Goal: Task Accomplishment & Management: Use online tool/utility

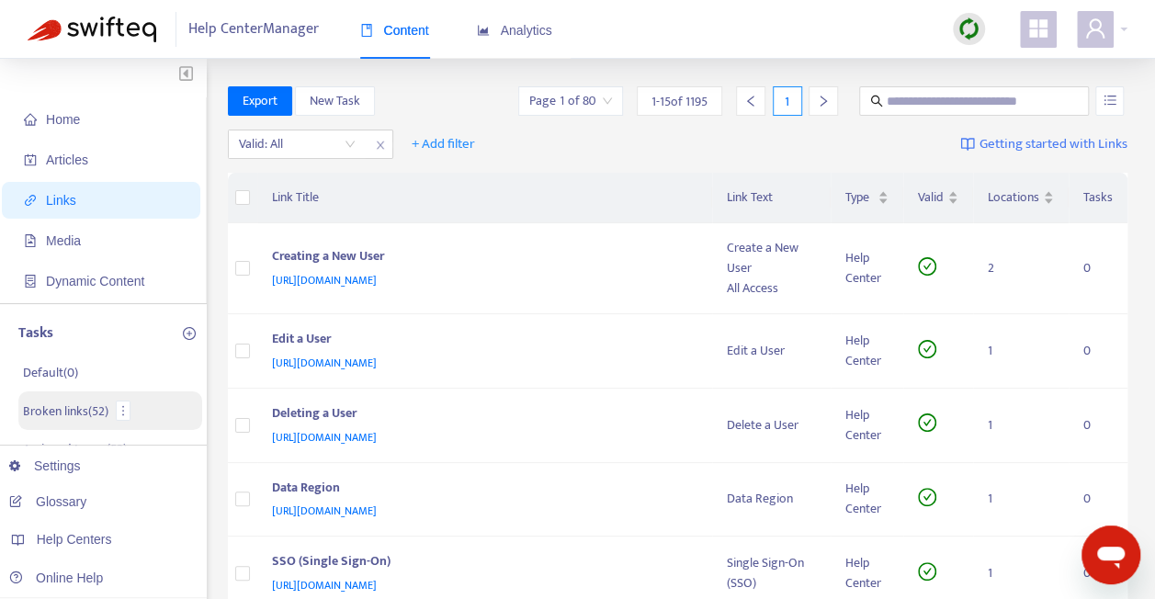
click at [74, 410] on p "Broken links ( 52 )" at bounding box center [65, 410] width 85 height 19
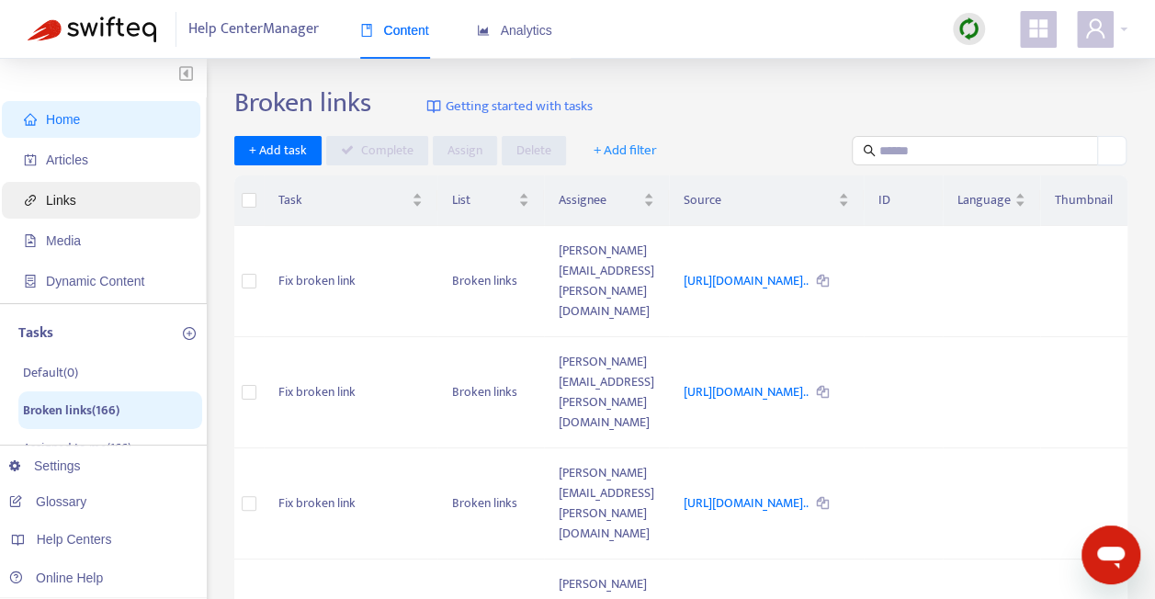
click at [85, 202] on span "Links" at bounding box center [105, 200] width 162 height 37
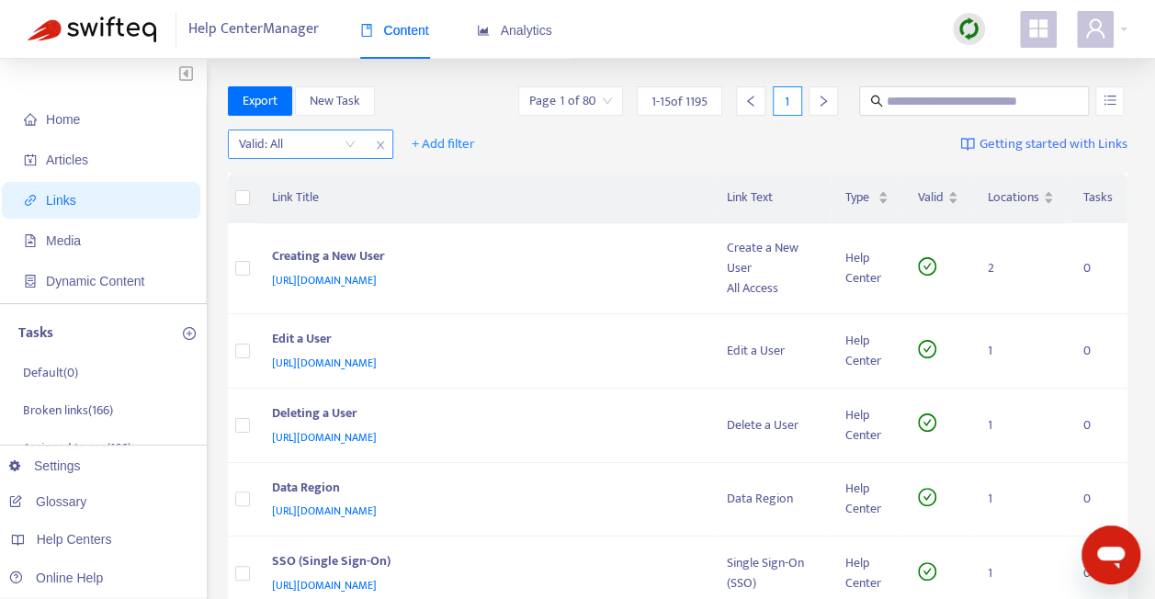
click at [356, 141] on div "Valid: All" at bounding box center [297, 144] width 137 height 28
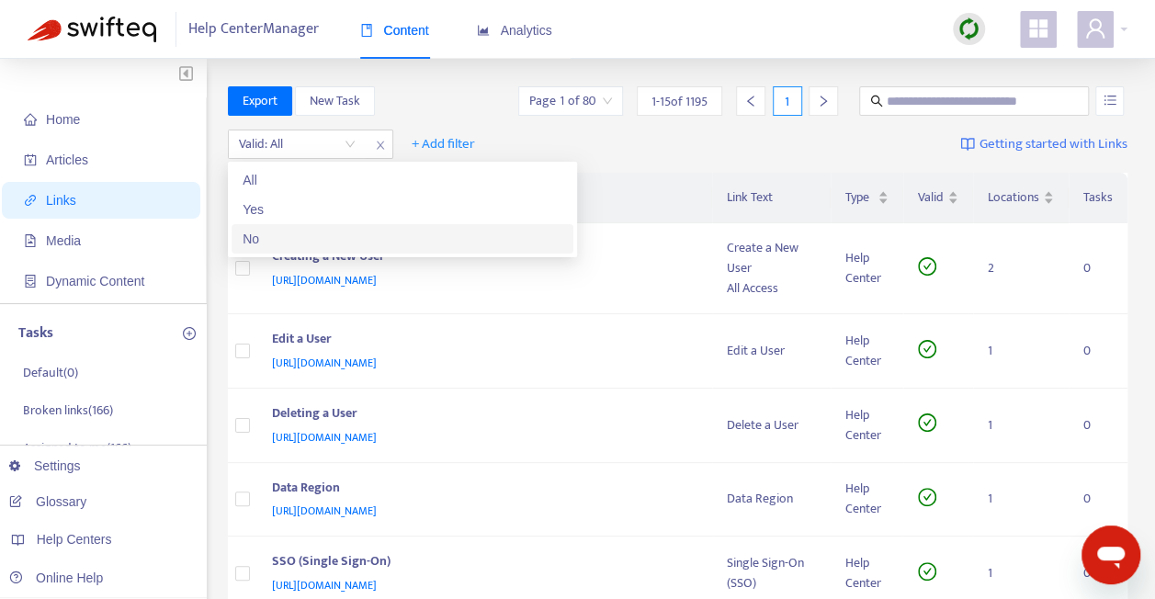
click at [306, 239] on div "No" at bounding box center [402, 239] width 320 height 20
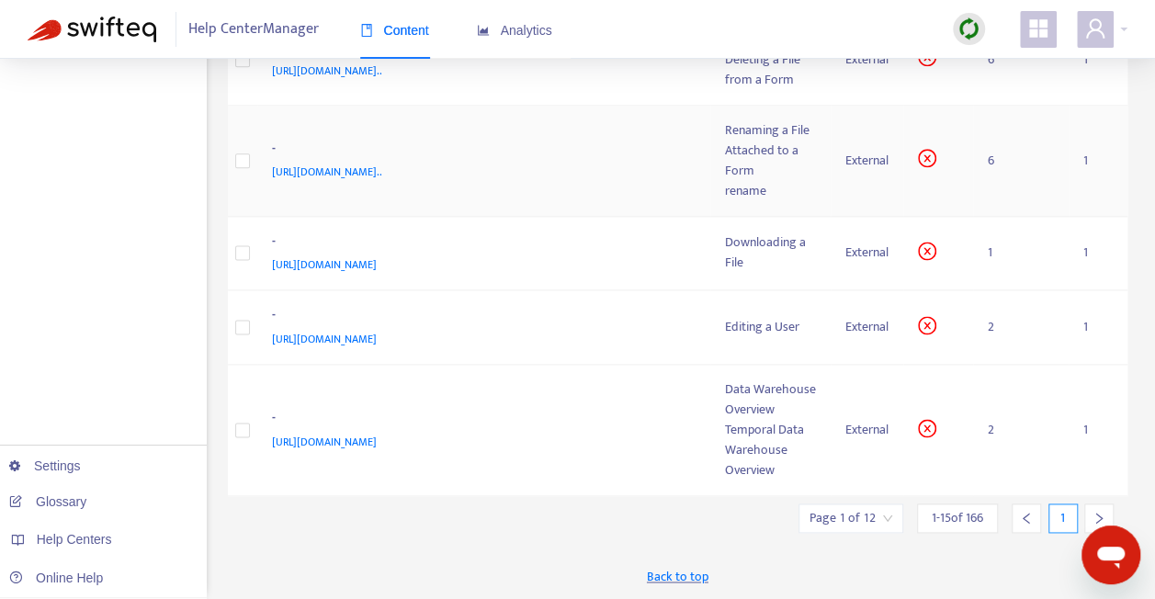
scroll to position [1128, 0]
click at [1099, 513] on icon "right" at bounding box center [1098, 518] width 13 height 13
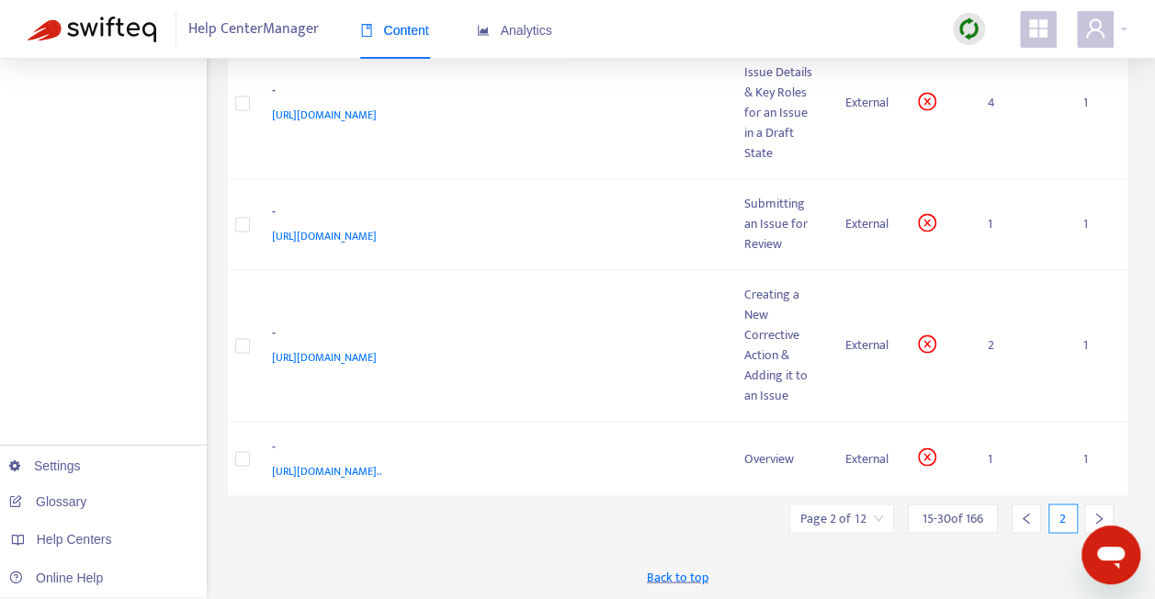
scroll to position [1440, 0]
click at [1098, 513] on icon "right" at bounding box center [1098, 518] width 13 height 13
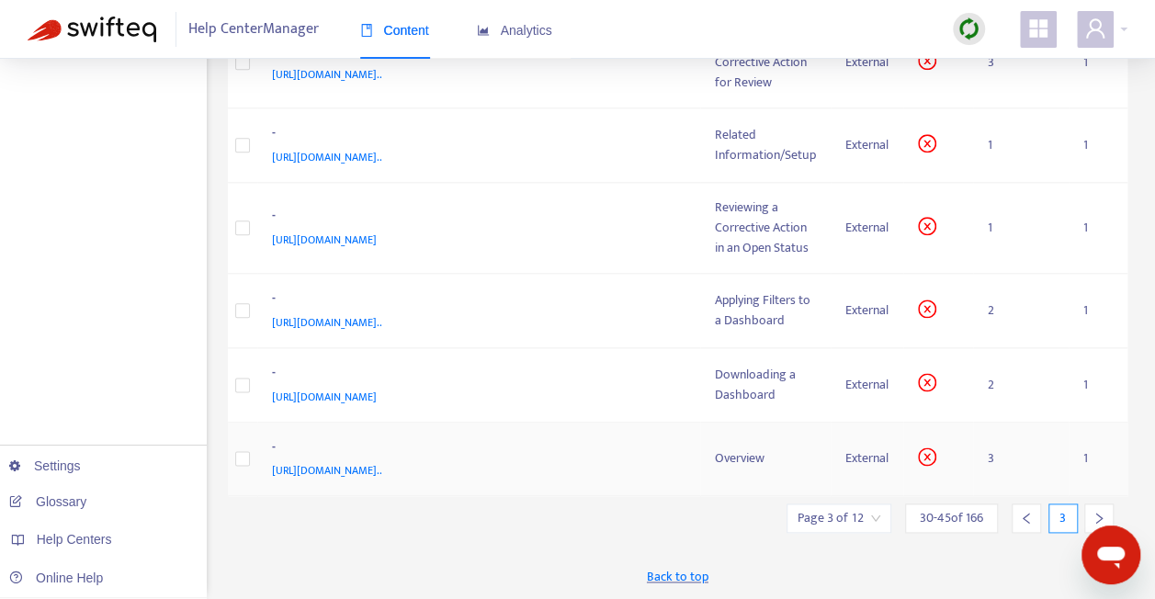
scroll to position [1128, 0]
click at [1099, 513] on icon "right" at bounding box center [1098, 518] width 13 height 13
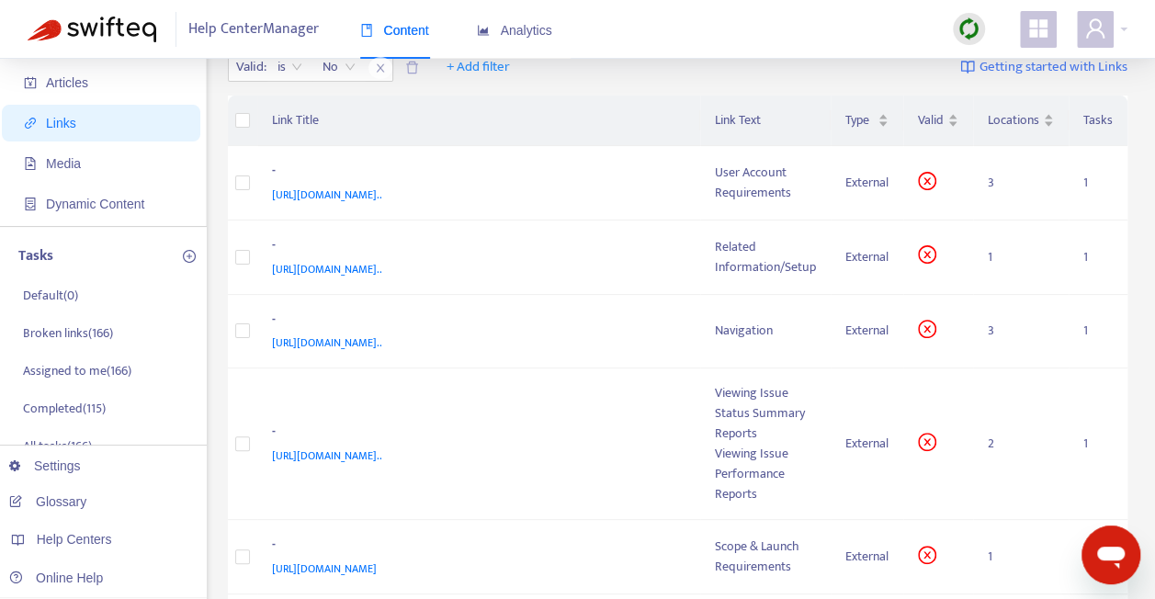
scroll to position [26, 0]
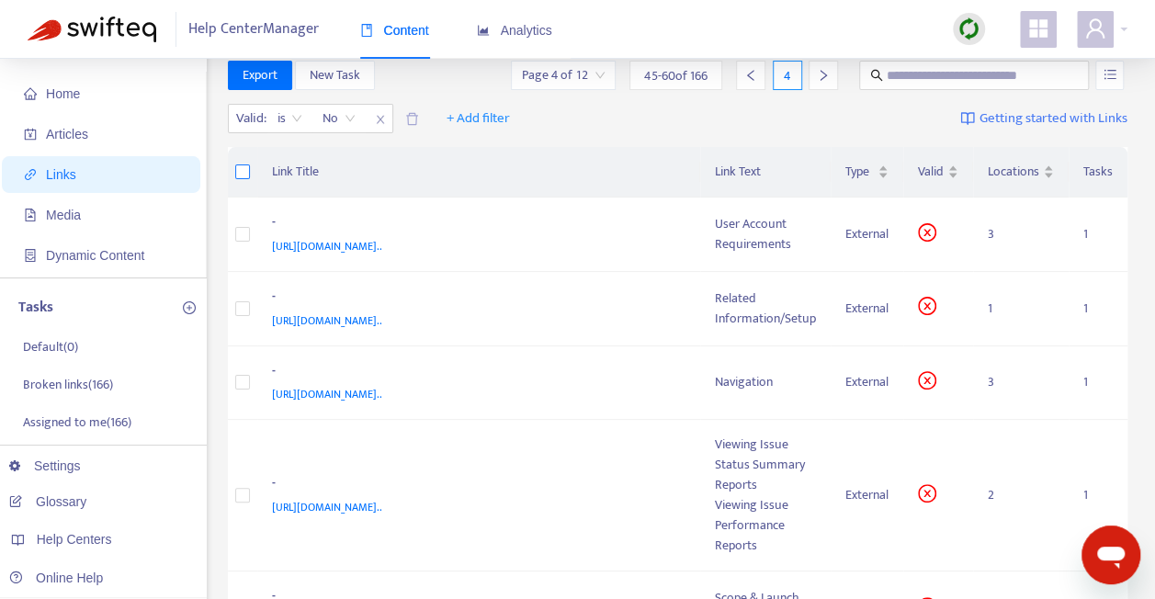
click at [242, 164] on label at bounding box center [242, 172] width 15 height 20
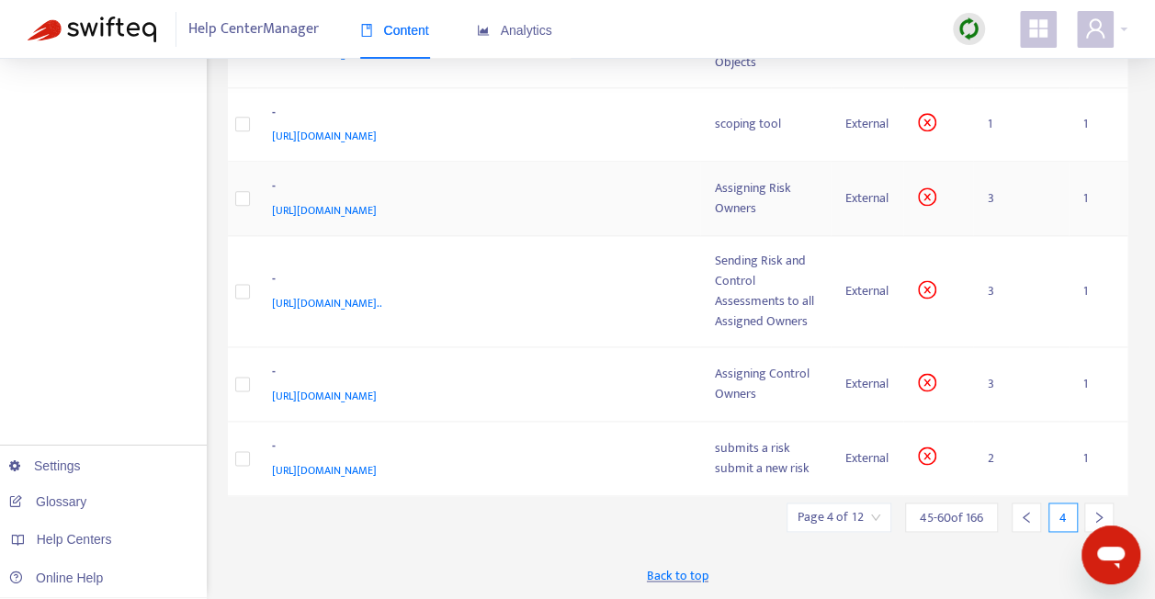
scroll to position [1249, 0]
click at [1102, 518] on icon "right" at bounding box center [1098, 517] width 13 height 13
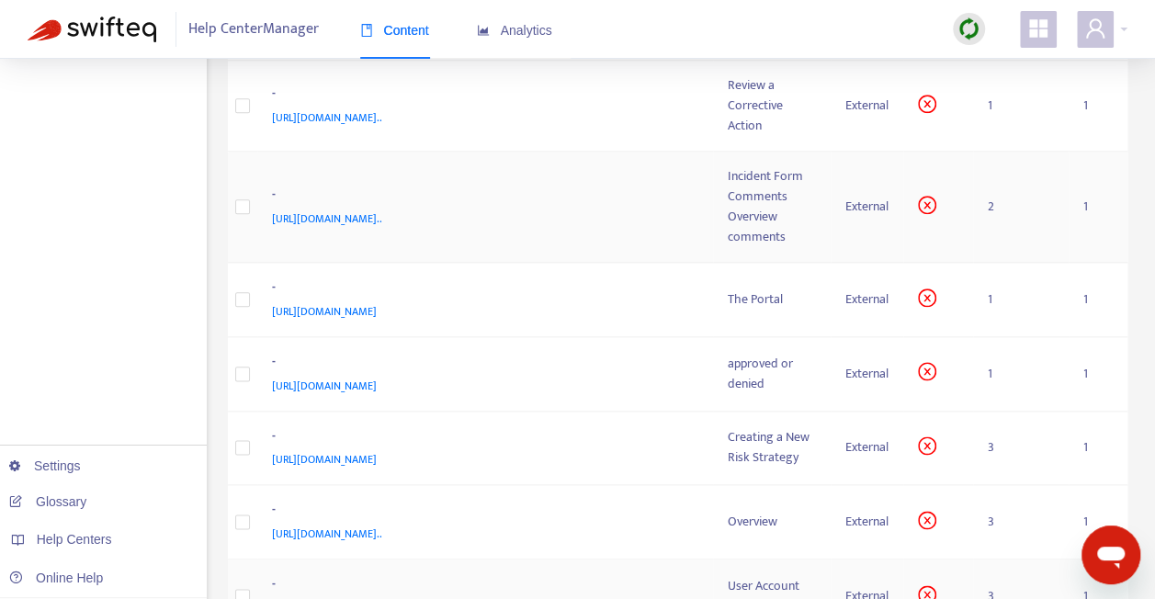
scroll to position [1198, 0]
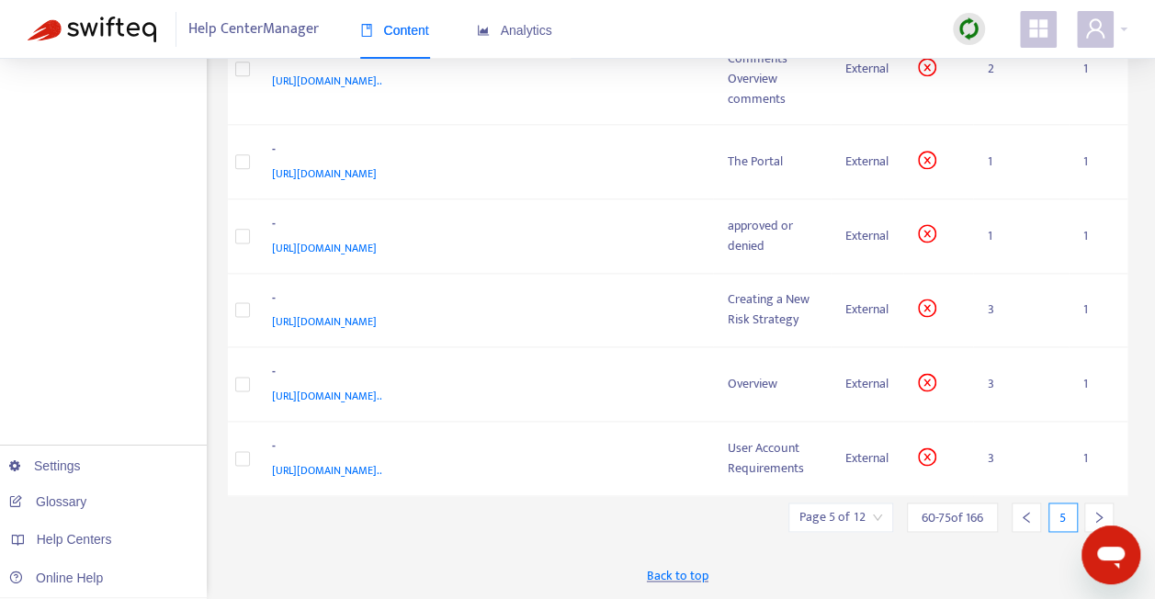
click at [1100, 511] on icon "right" at bounding box center [1098, 517] width 13 height 13
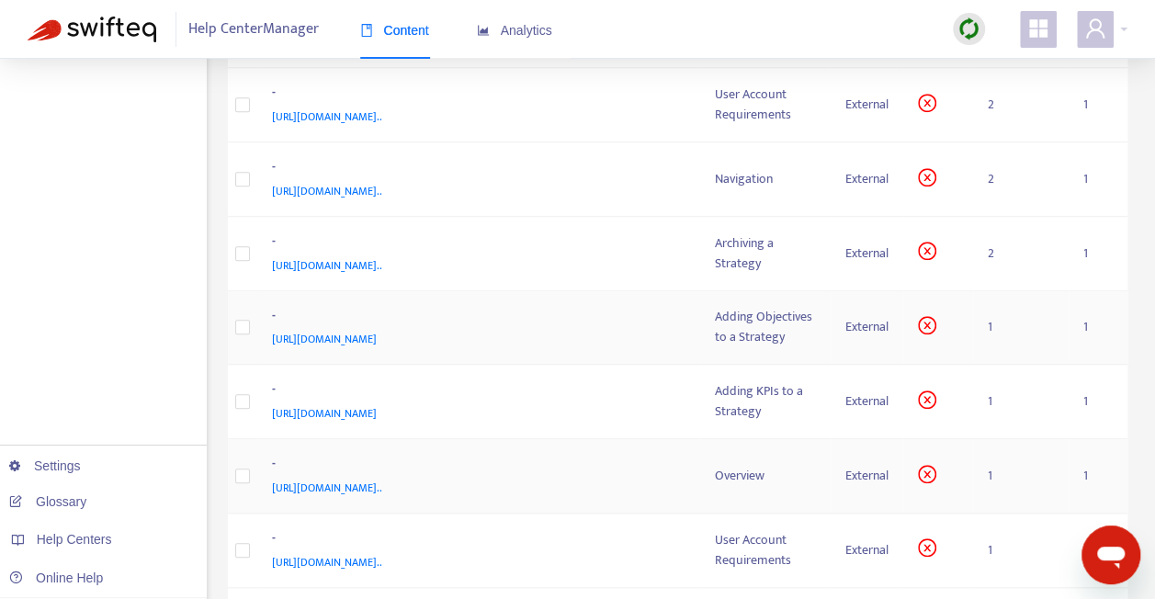
scroll to position [1151, 0]
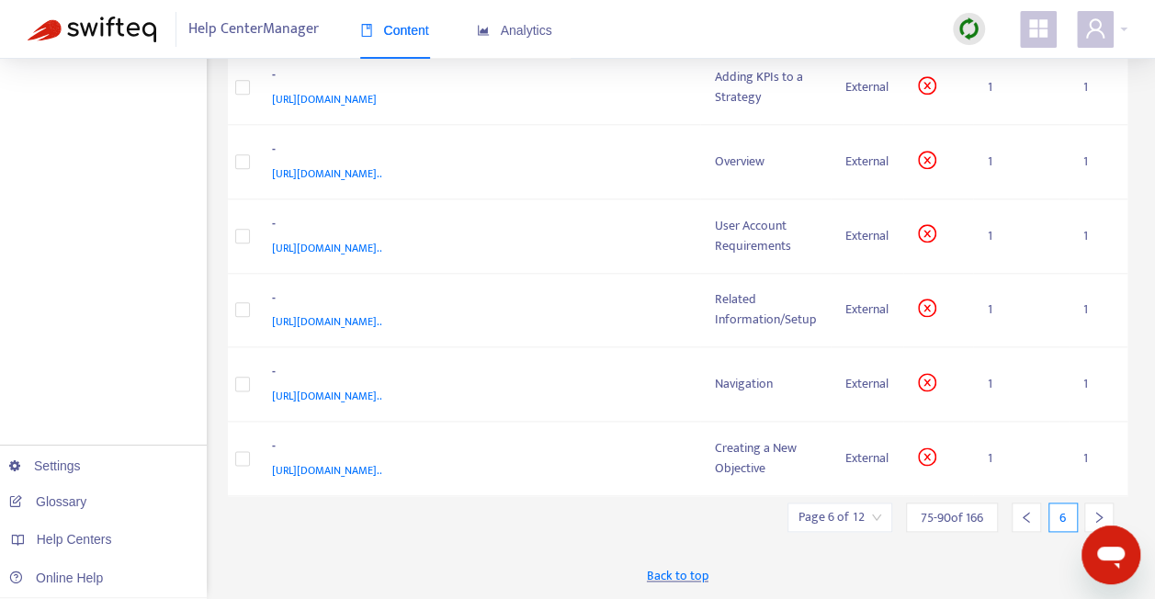
click at [1099, 518] on icon "right" at bounding box center [1098, 517] width 13 height 13
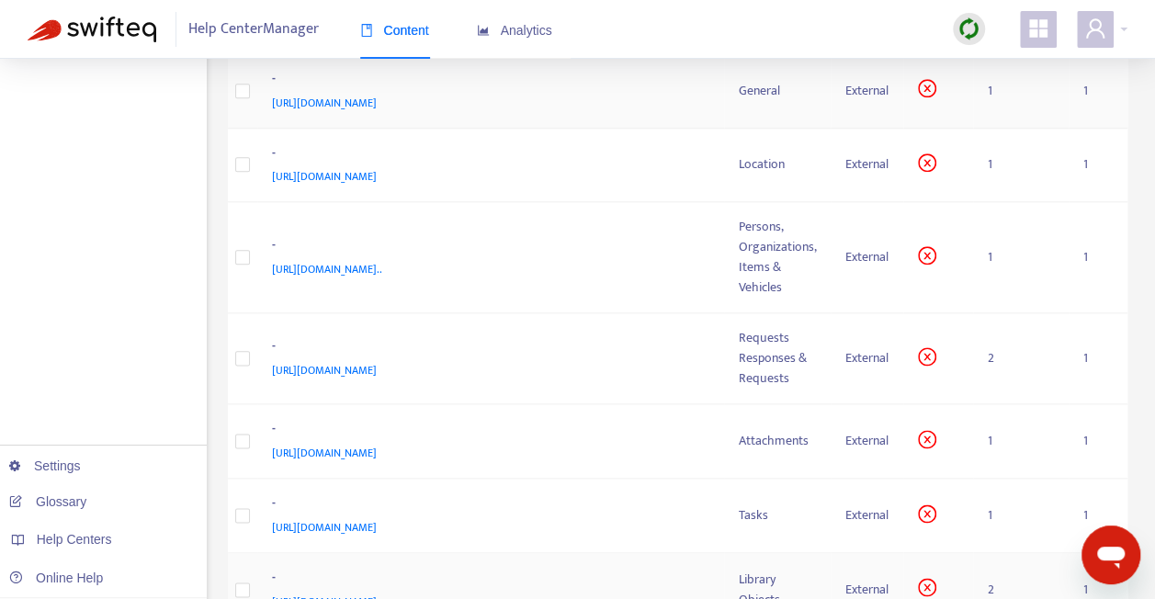
scroll to position [1145, 0]
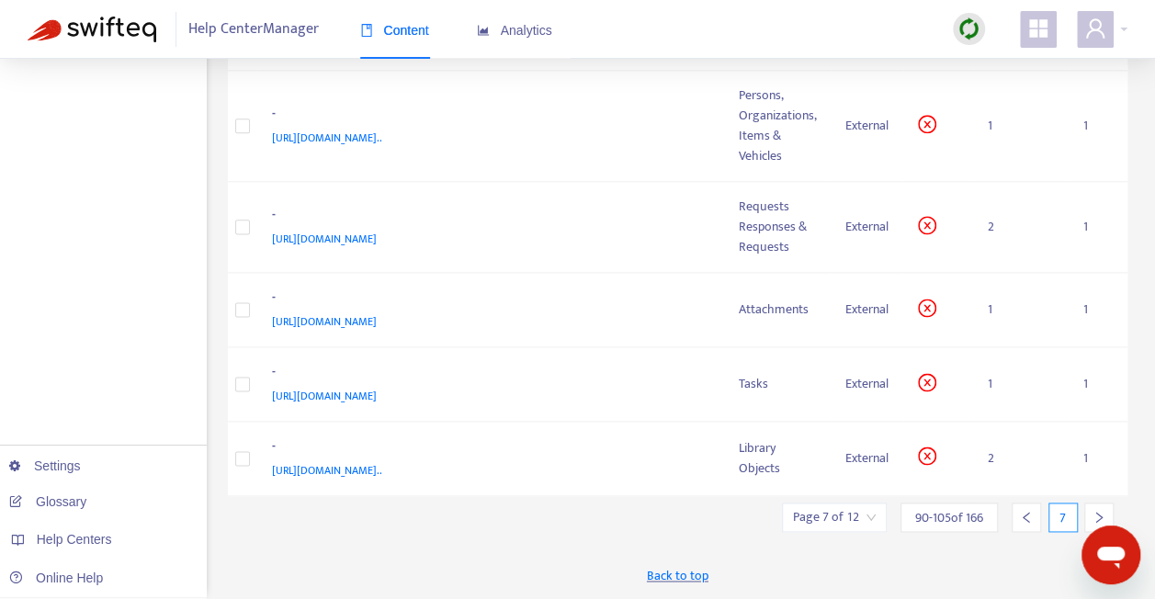
click at [1093, 514] on icon "right" at bounding box center [1098, 517] width 13 height 13
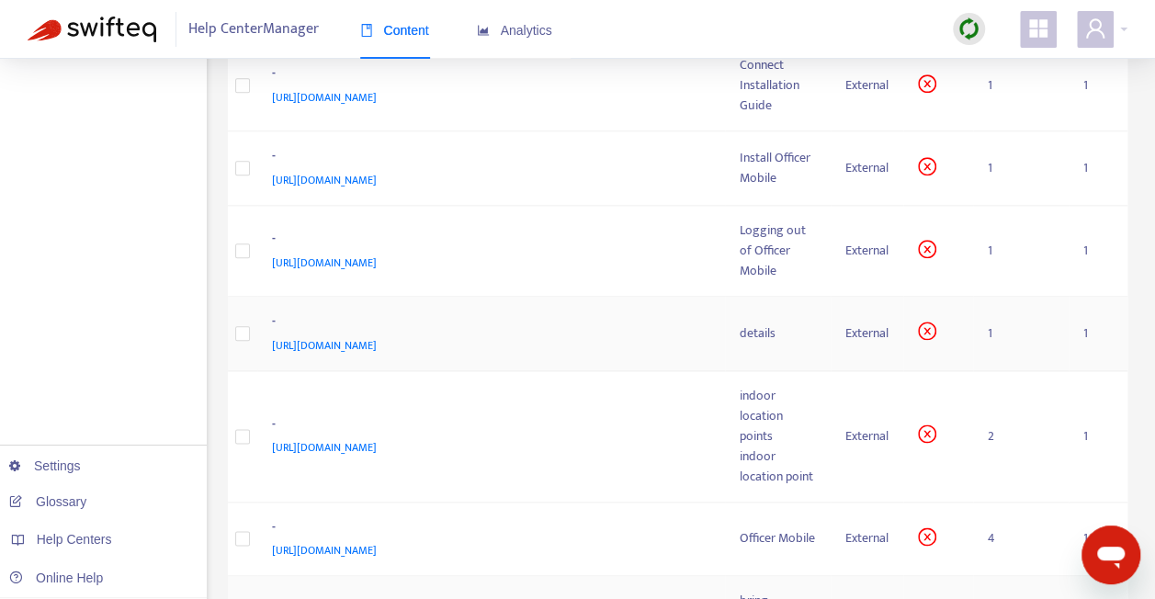
scroll to position [1181, 0]
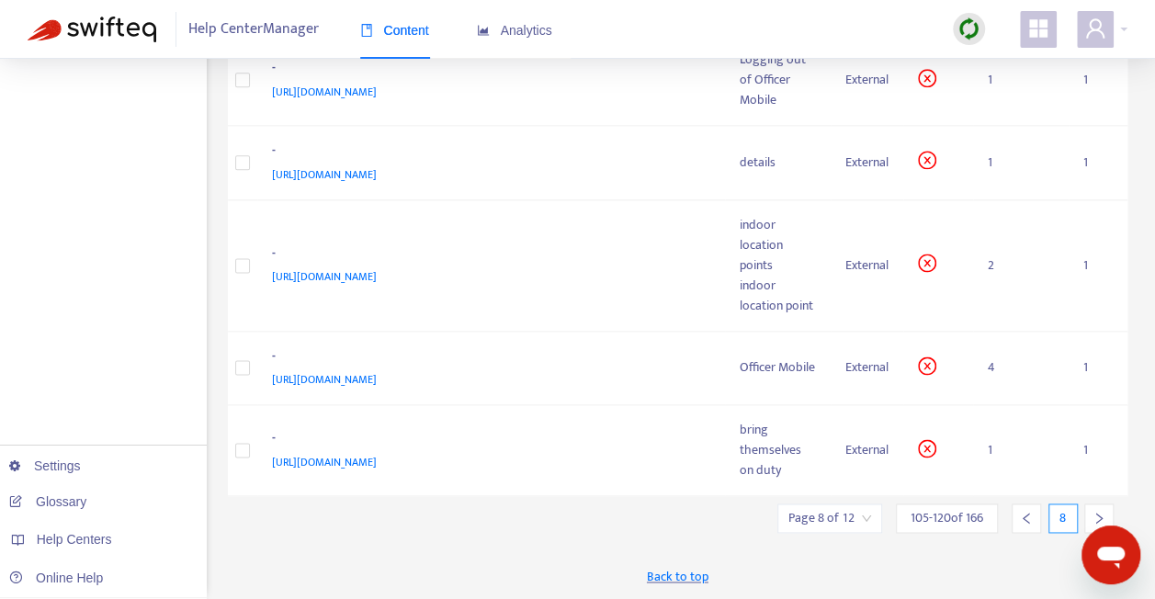
click at [1100, 514] on icon "right" at bounding box center [1098, 518] width 13 height 13
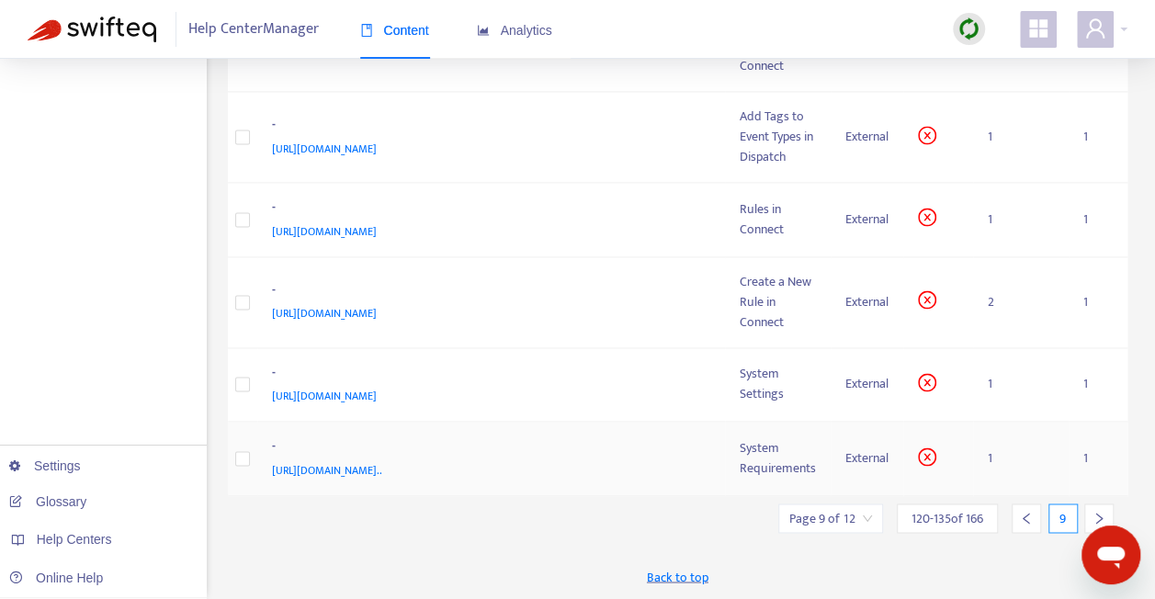
scroll to position [1275, 0]
click at [1097, 518] on icon "right" at bounding box center [1098, 518] width 13 height 13
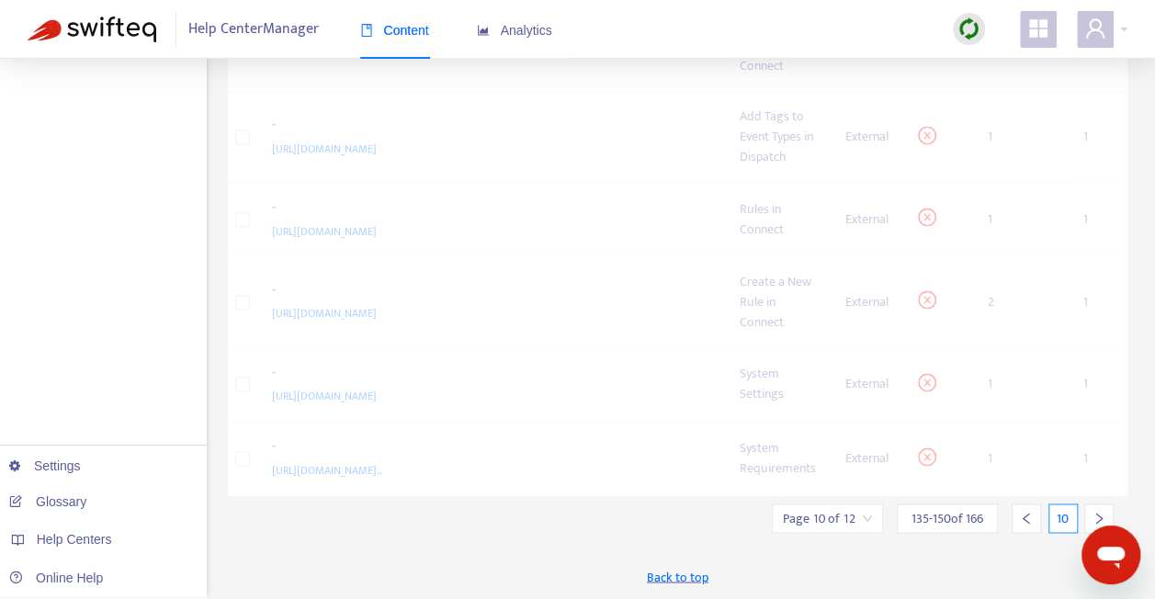
scroll to position [1097, 0]
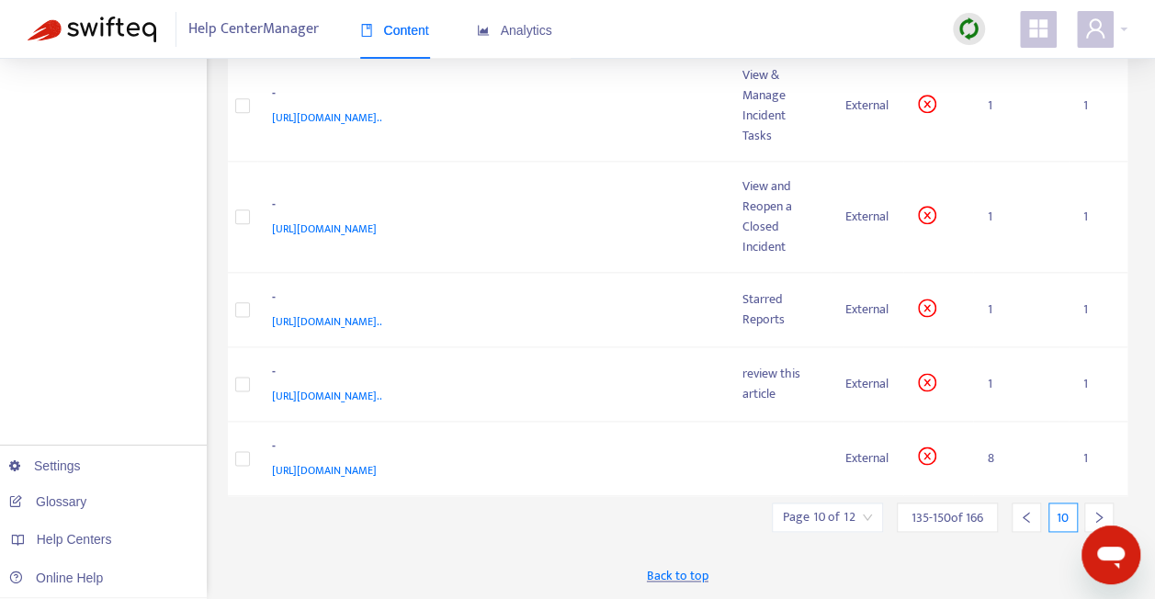
click at [1097, 518] on icon "right" at bounding box center [1098, 517] width 13 height 13
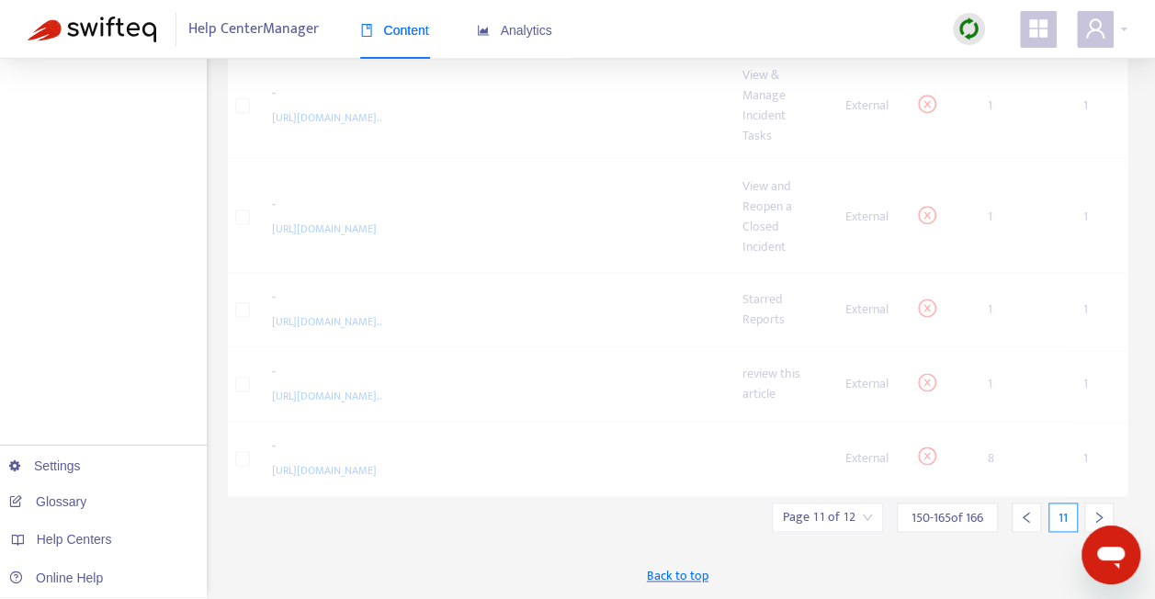
scroll to position [1266, 0]
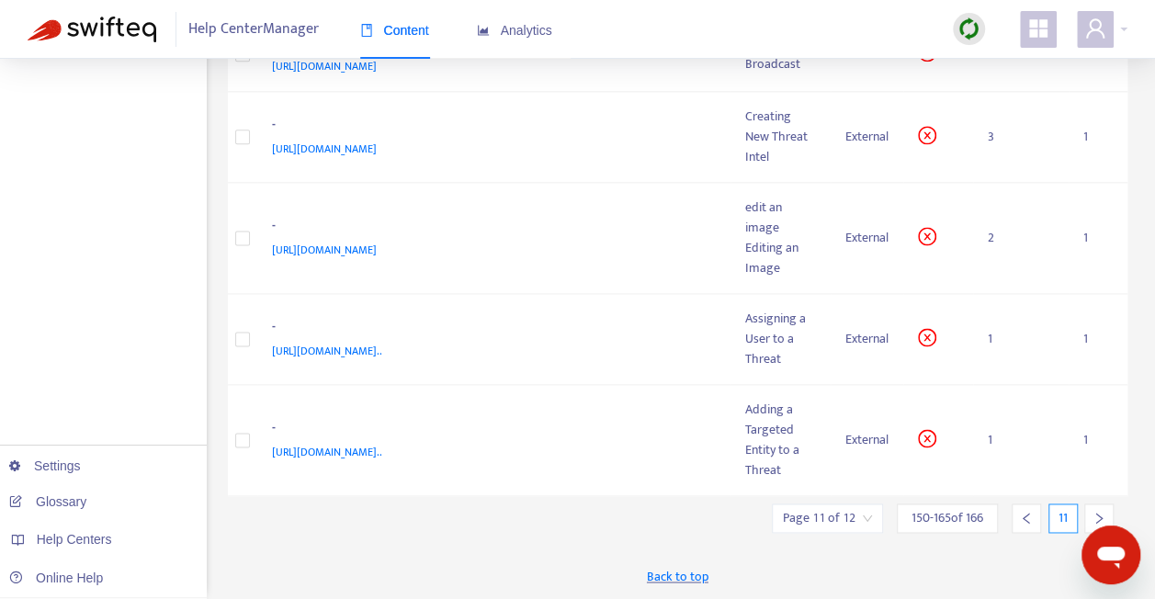
click at [1097, 518] on icon "right" at bounding box center [1098, 518] width 13 height 13
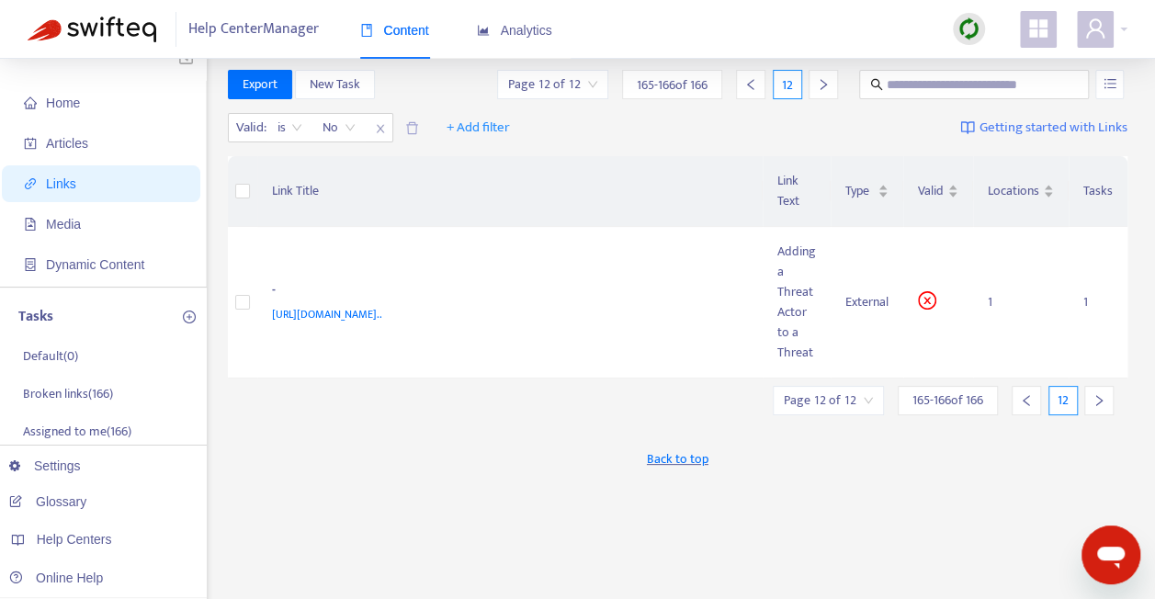
scroll to position [11, 0]
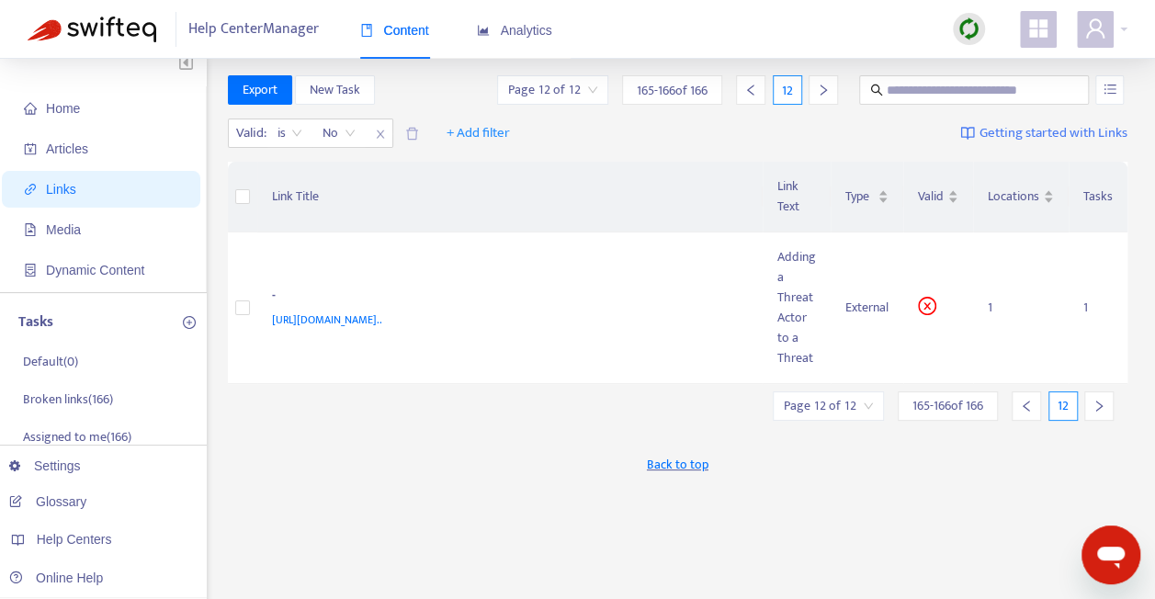
click at [122, 192] on span "Links" at bounding box center [105, 189] width 162 height 37
click at [829, 408] on input "search" at bounding box center [828, 406] width 89 height 28
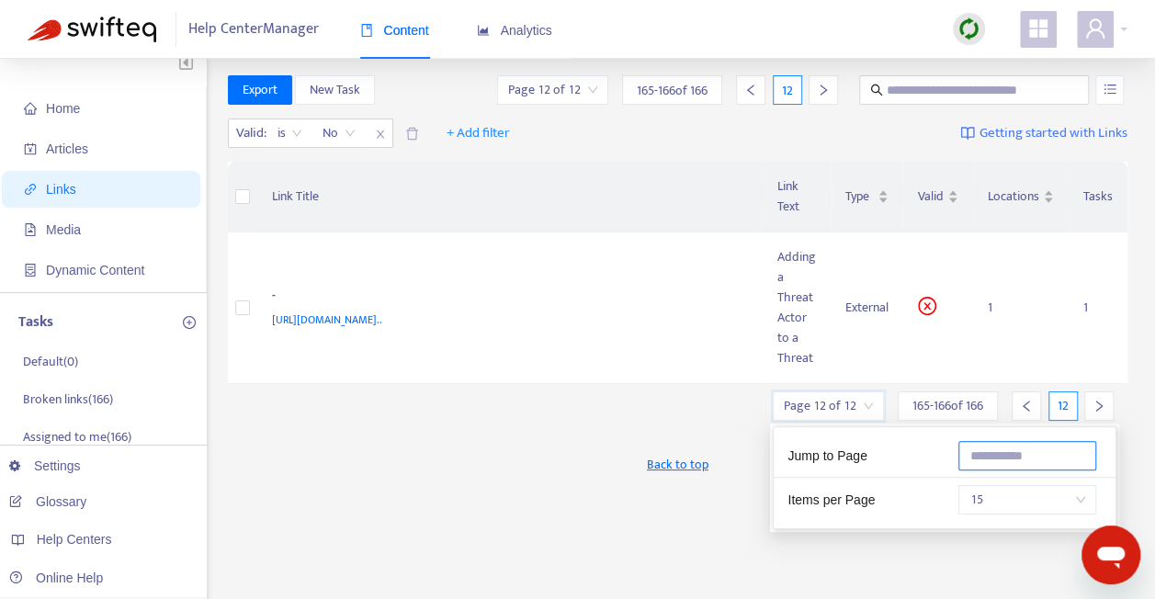
click at [1001, 459] on input "text" at bounding box center [1027, 455] width 138 height 29
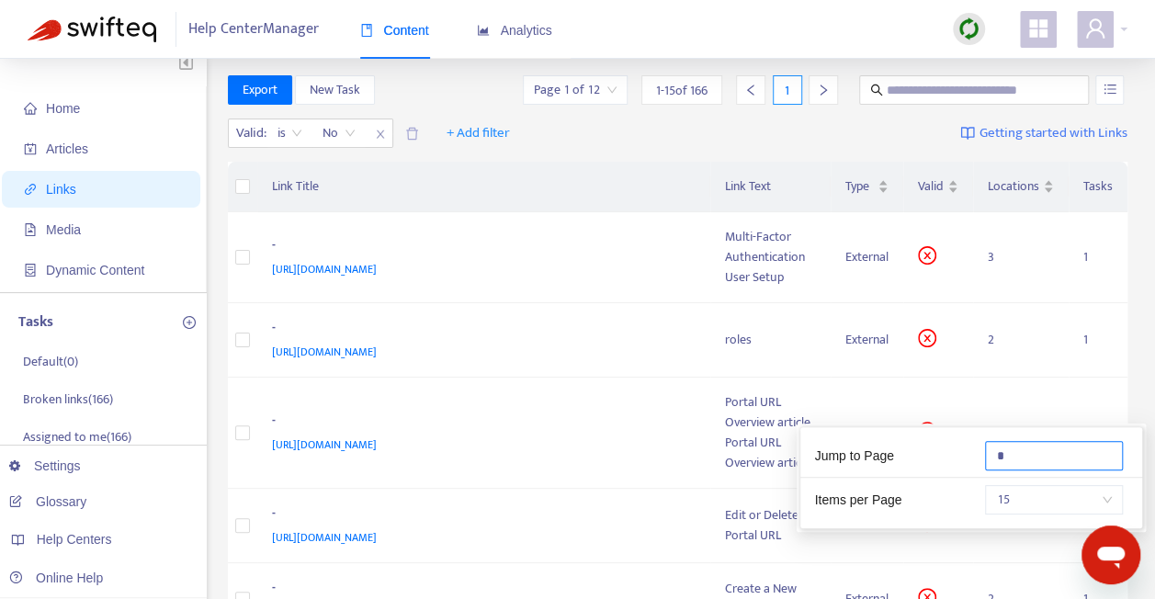
type input "*"
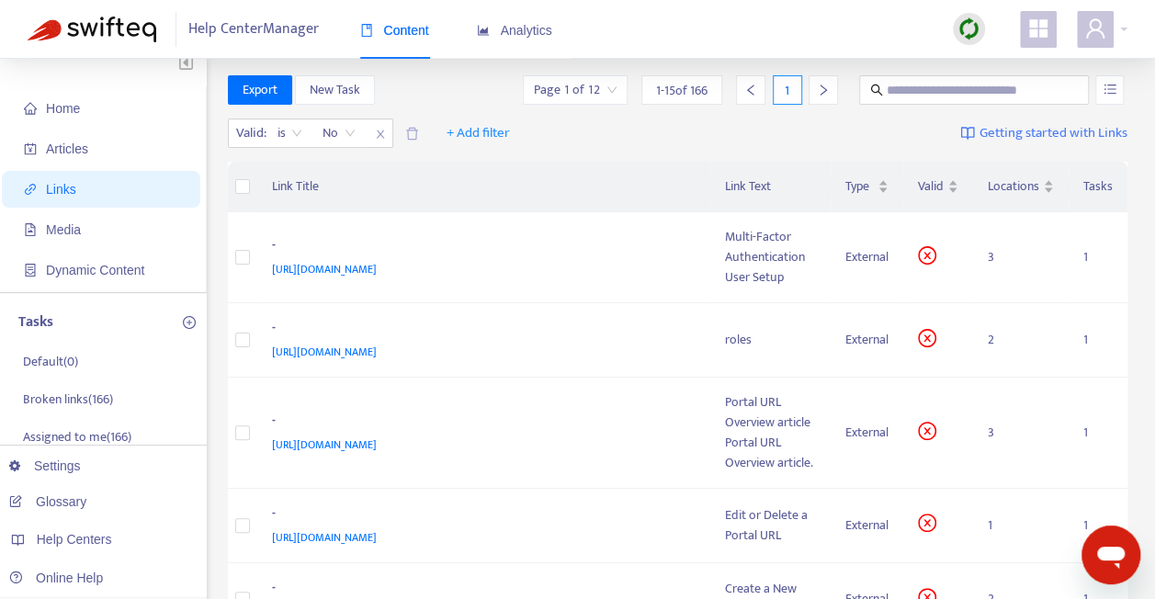
click at [596, 182] on th "Link Title" at bounding box center [484, 187] width 454 height 51
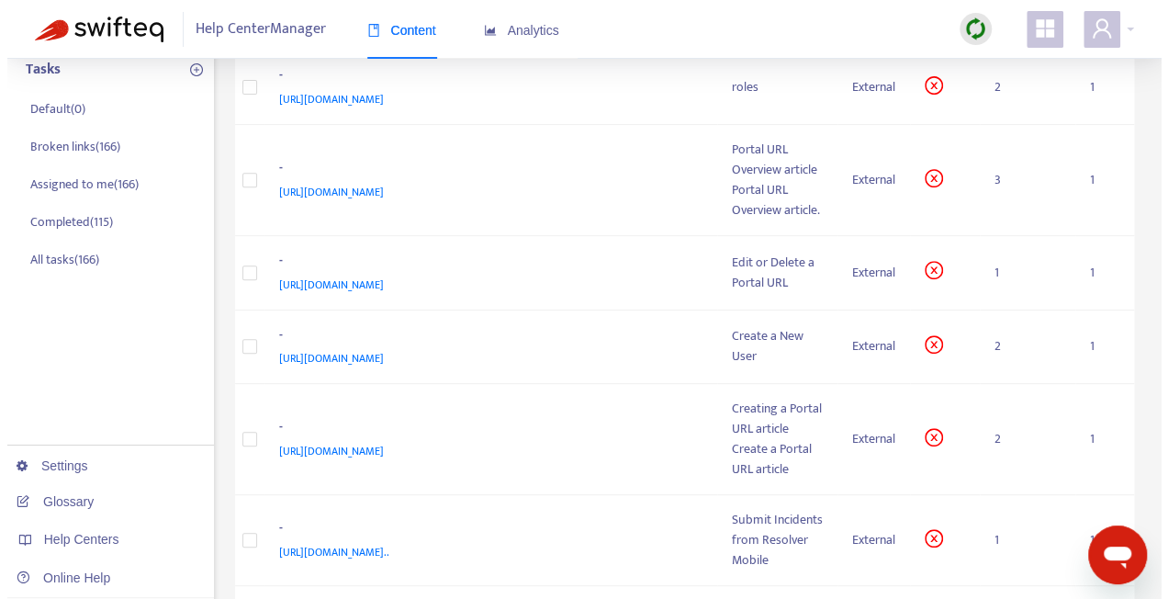
scroll to position [0, 0]
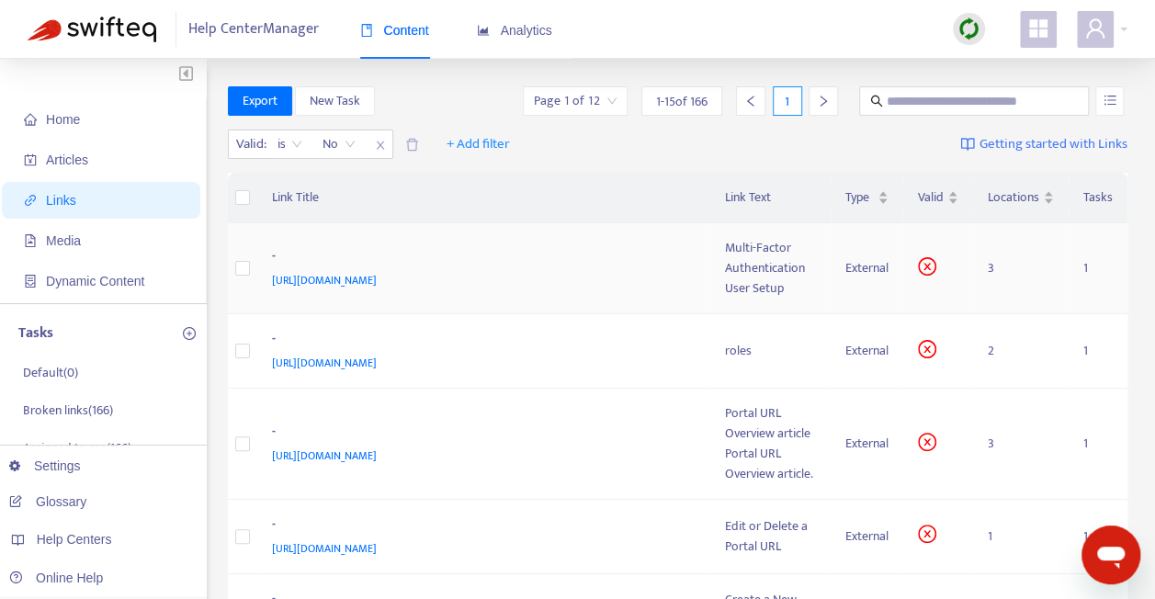
click at [472, 250] on div "-" at bounding box center [480, 258] width 417 height 24
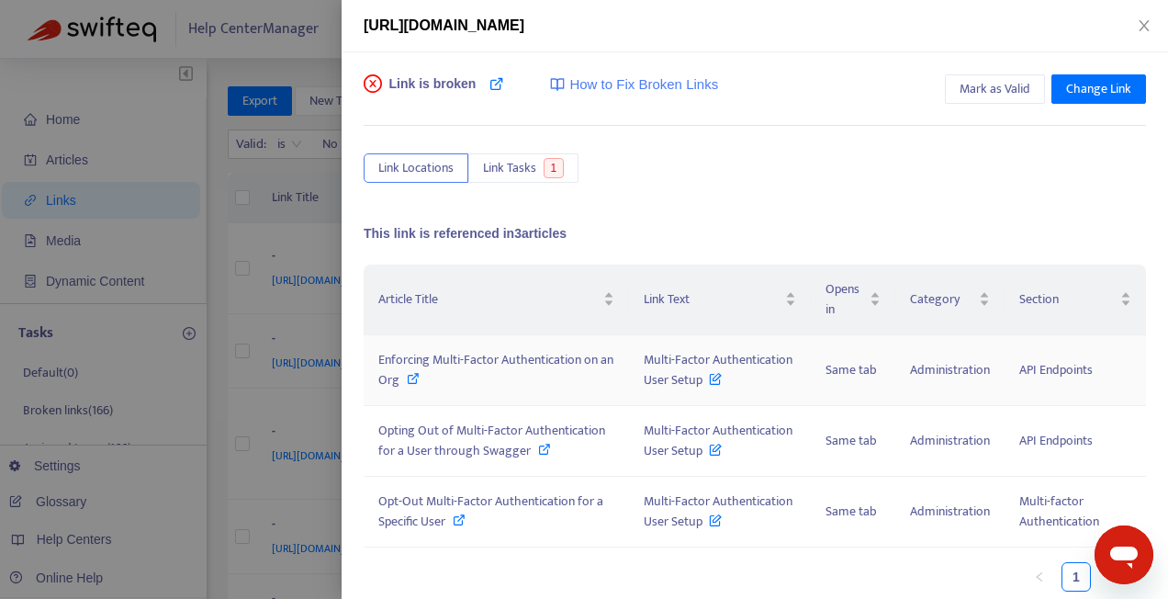
click at [420, 385] on icon at bounding box center [413, 378] width 13 height 13
click at [1094, 87] on span "Change Link" at bounding box center [1098, 89] width 65 height 20
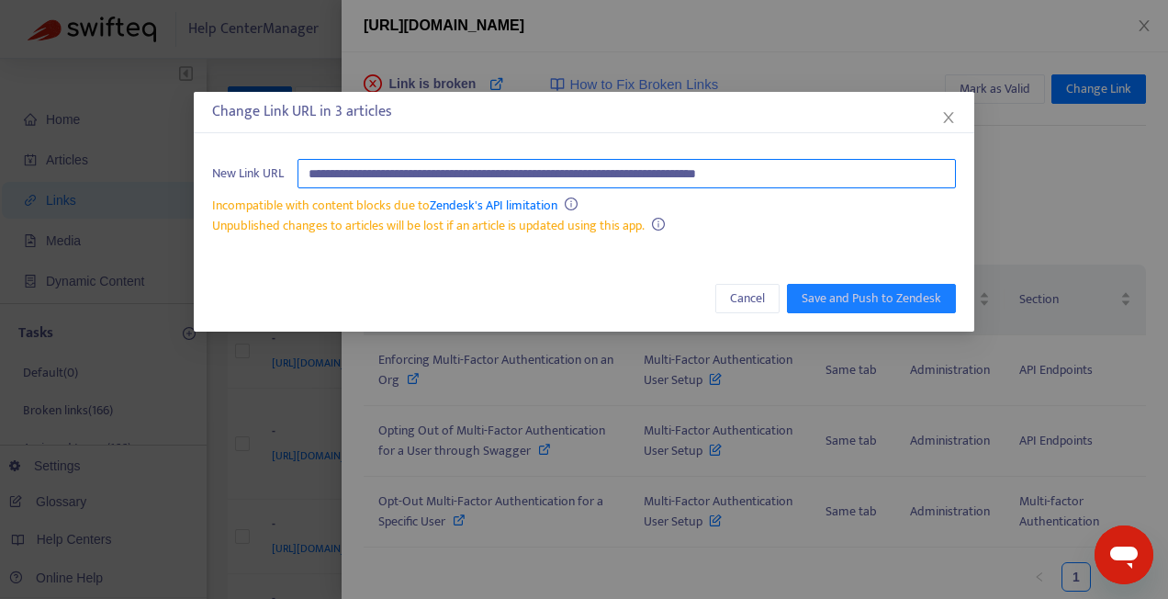
click at [844, 175] on input "**********" at bounding box center [627, 173] width 659 height 29
paste input "**********"
type input "**********"
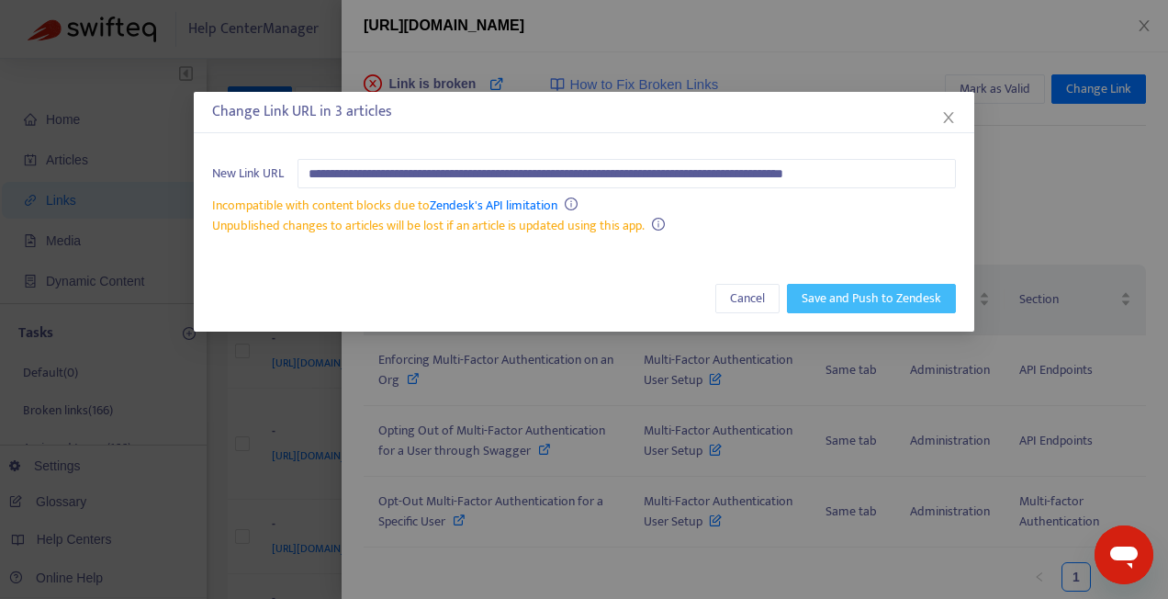
click at [867, 297] on span "Save and Push to Zendesk" at bounding box center [872, 298] width 140 height 20
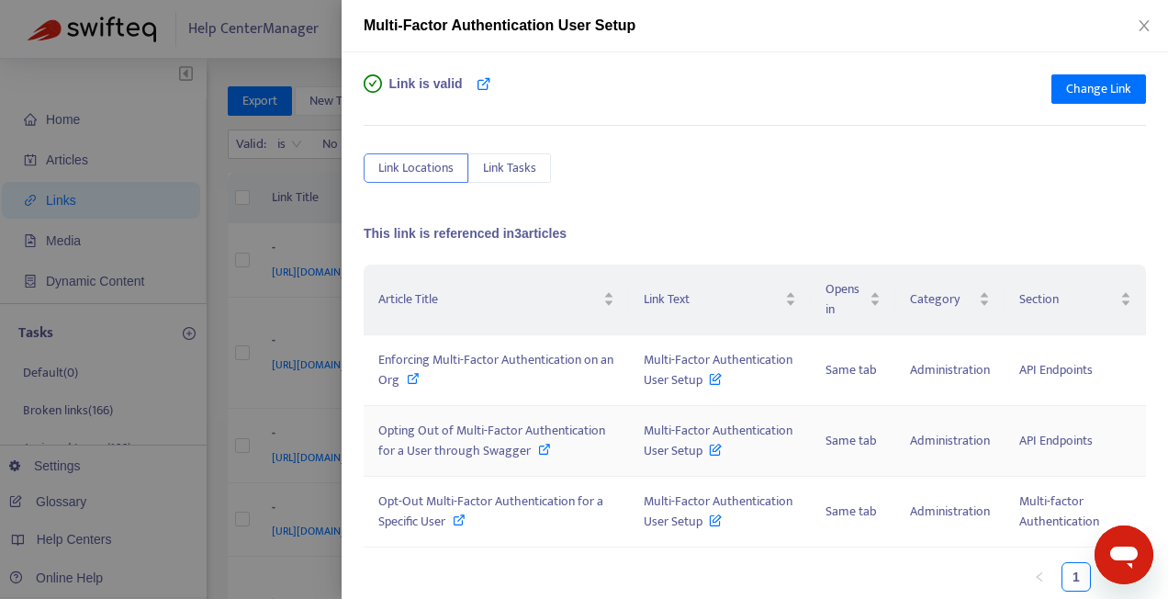
click at [538, 456] on icon at bounding box center [544, 449] width 13 height 13
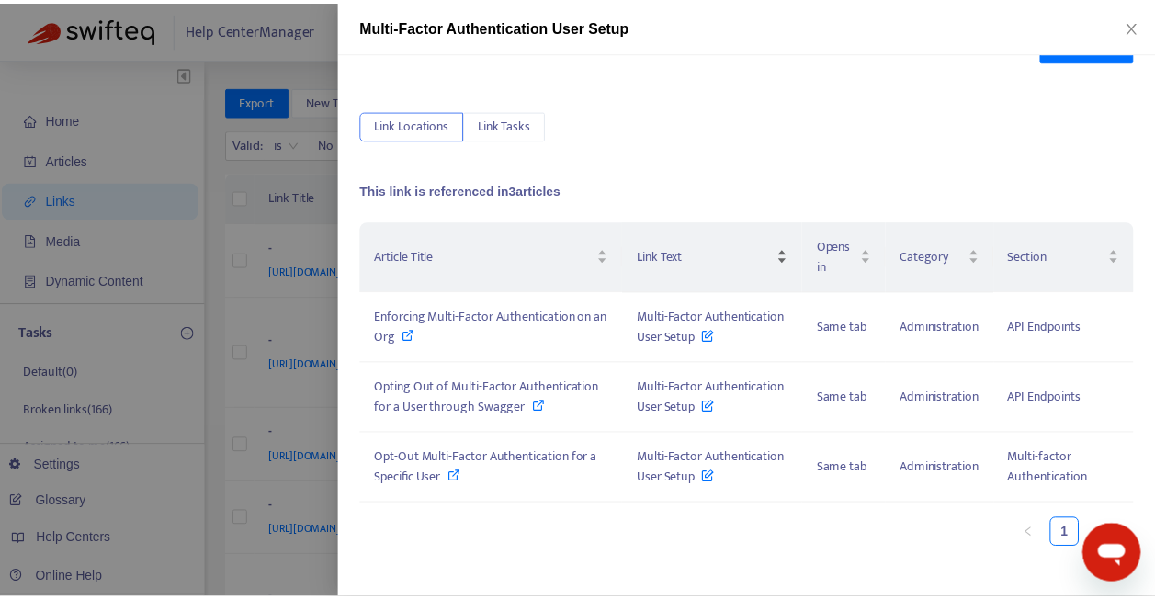
scroll to position [65, 0]
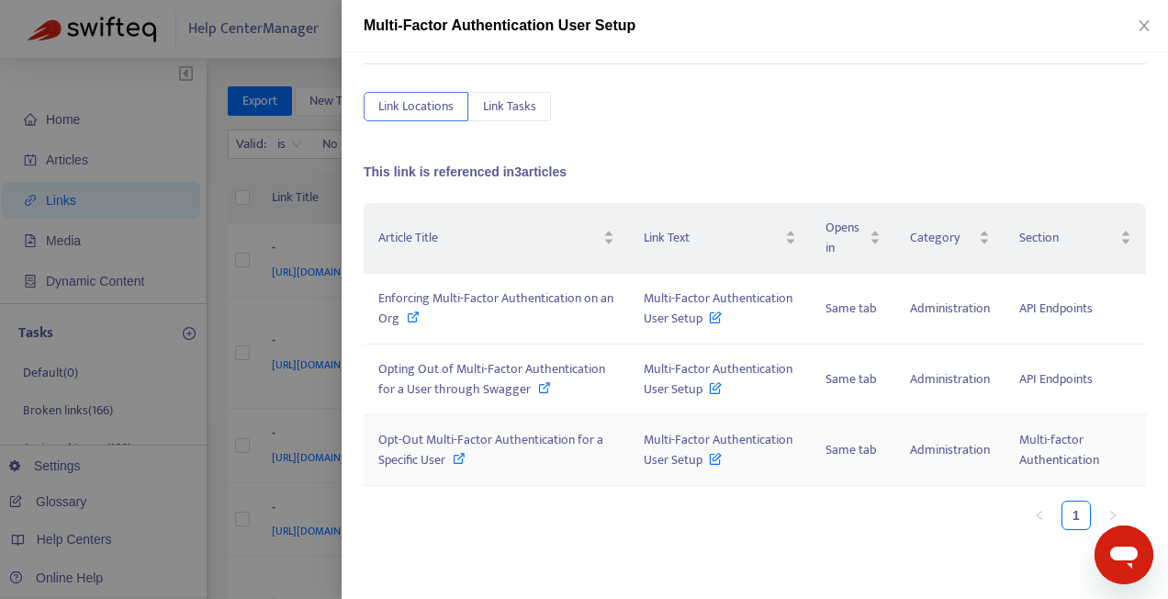
click at [463, 465] on icon at bounding box center [459, 458] width 13 height 13
click at [1146, 22] on icon "close" at bounding box center [1144, 25] width 15 height 15
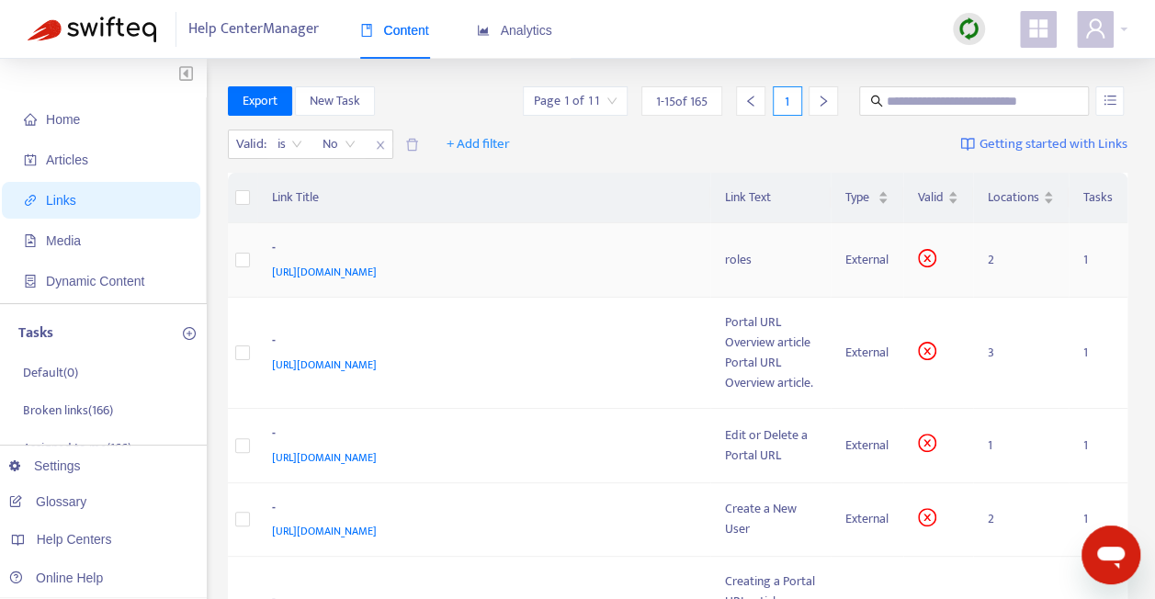
click at [571, 242] on div "-" at bounding box center [480, 250] width 417 height 24
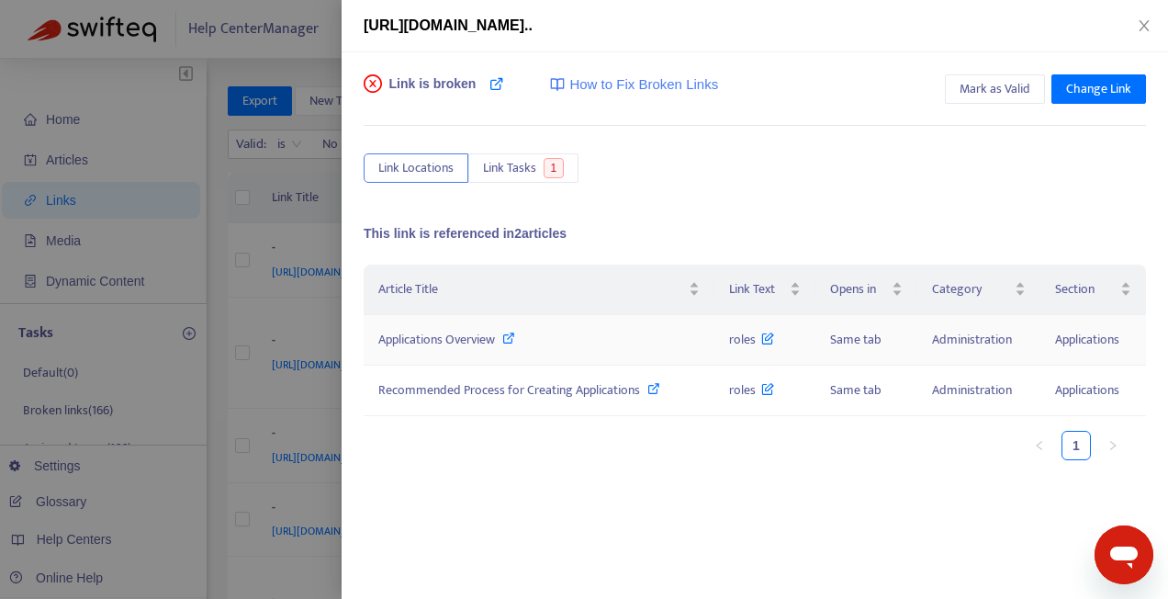
click at [507, 336] on icon at bounding box center [508, 338] width 13 height 13
click at [650, 382] on icon at bounding box center [654, 388] width 13 height 13
click at [1075, 94] on span "Change Link" at bounding box center [1098, 89] width 65 height 20
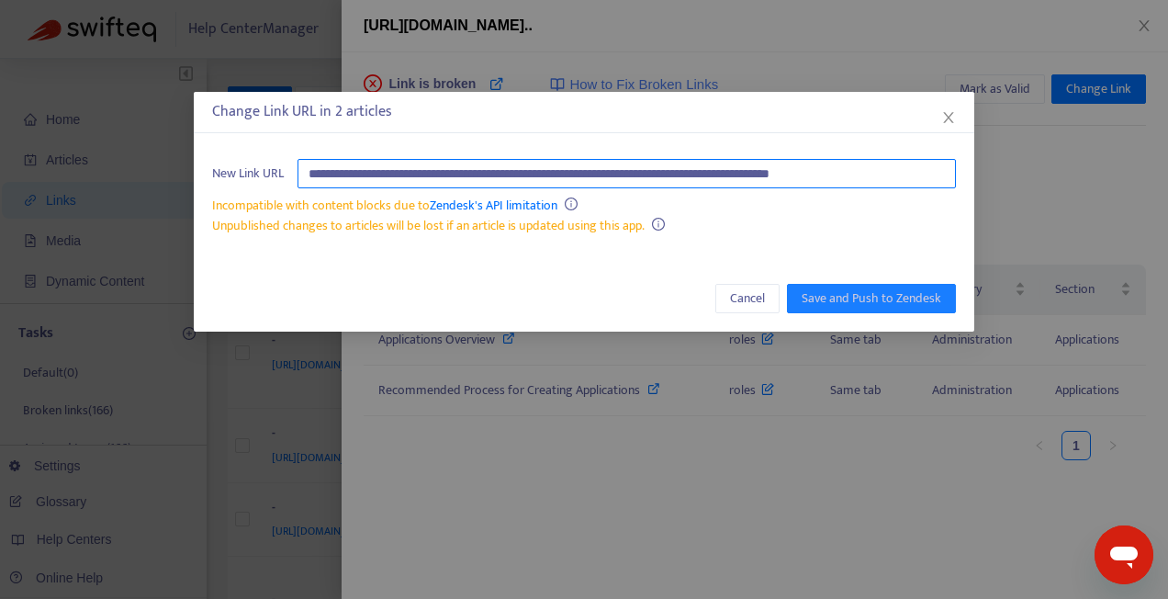
click at [913, 176] on input "**********" at bounding box center [627, 173] width 659 height 29
paste input "text"
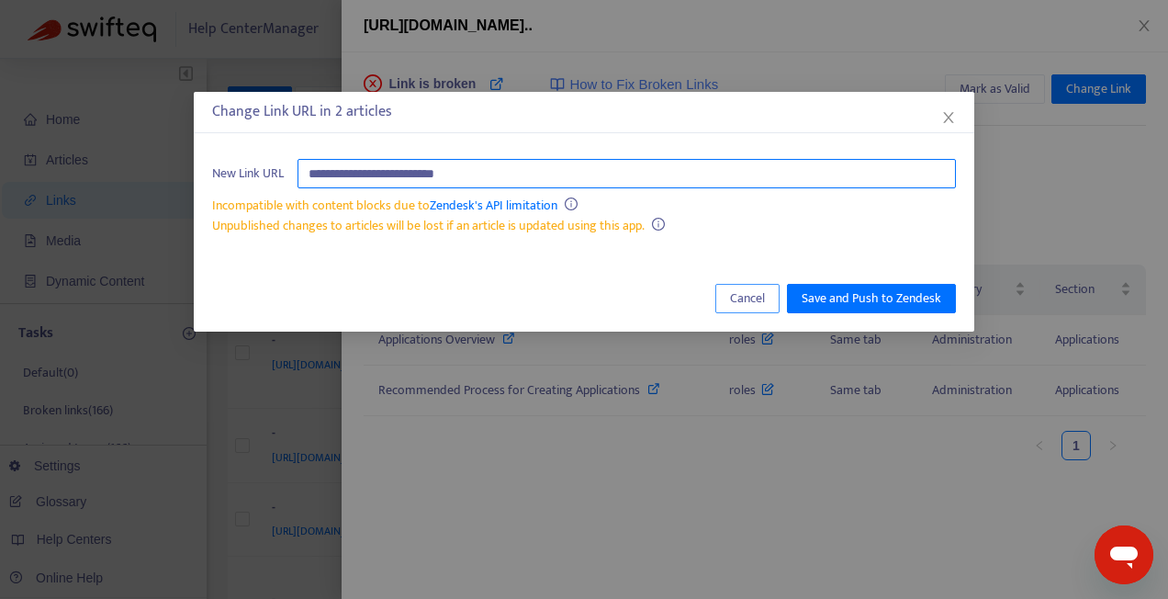
type input "**********"
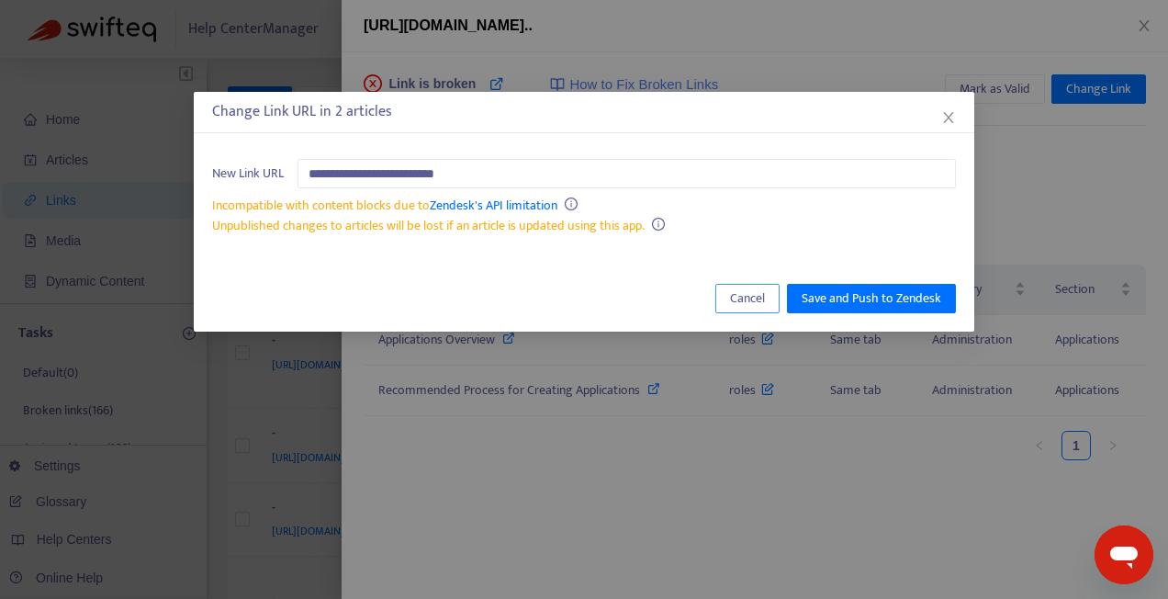
click at [752, 292] on span "Cancel" at bounding box center [747, 298] width 35 height 20
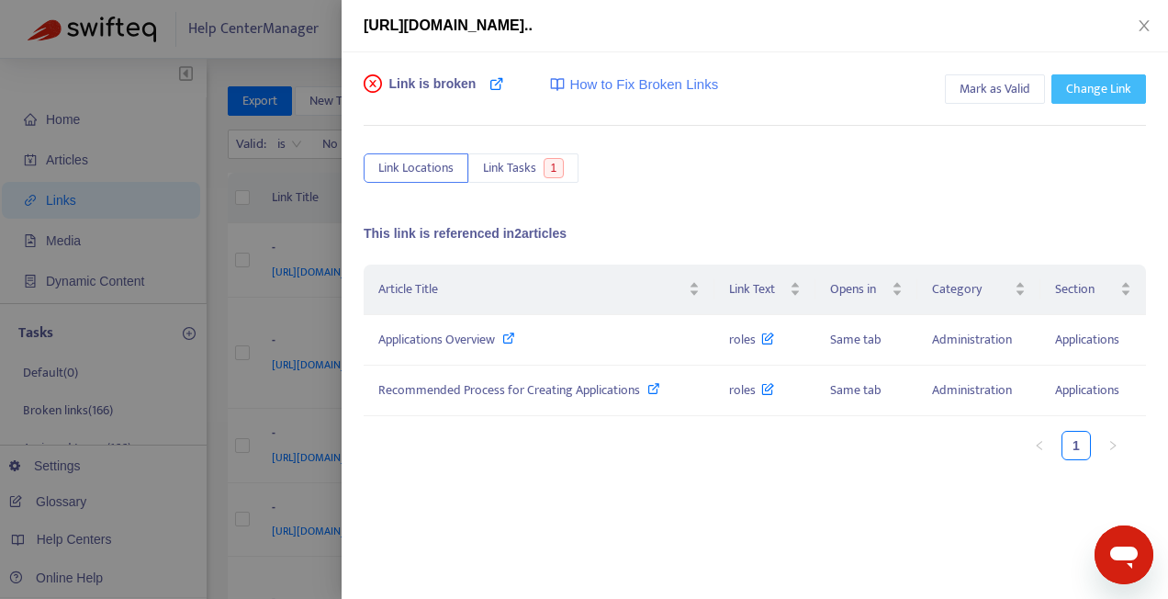
click at [1089, 75] on button "Change Link" at bounding box center [1099, 88] width 95 height 29
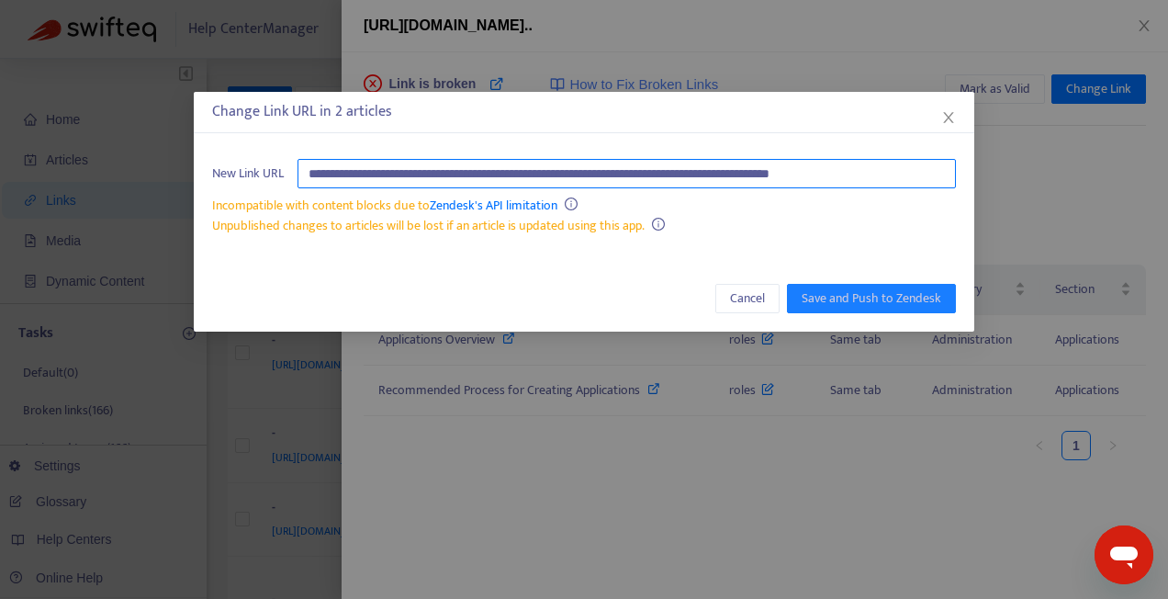
click at [543, 165] on input "**********" at bounding box center [627, 173] width 659 height 29
paste input "text"
type input "**********"
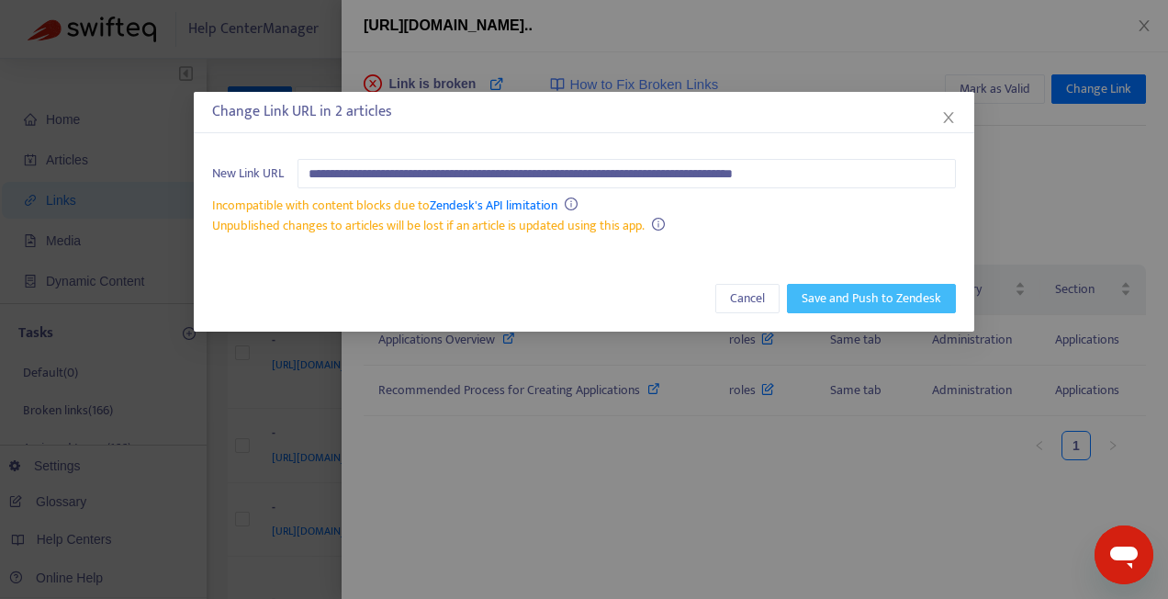
click at [857, 295] on span "Save and Push to Zendesk" at bounding box center [872, 298] width 140 height 20
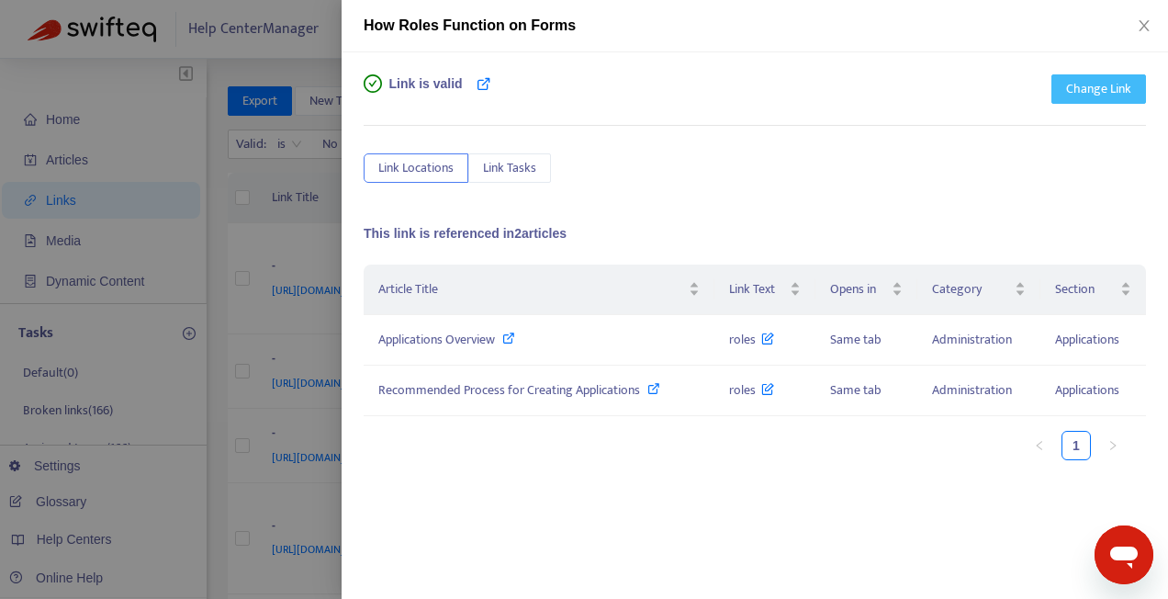
click at [1099, 96] on span "Change Link" at bounding box center [1098, 89] width 65 height 20
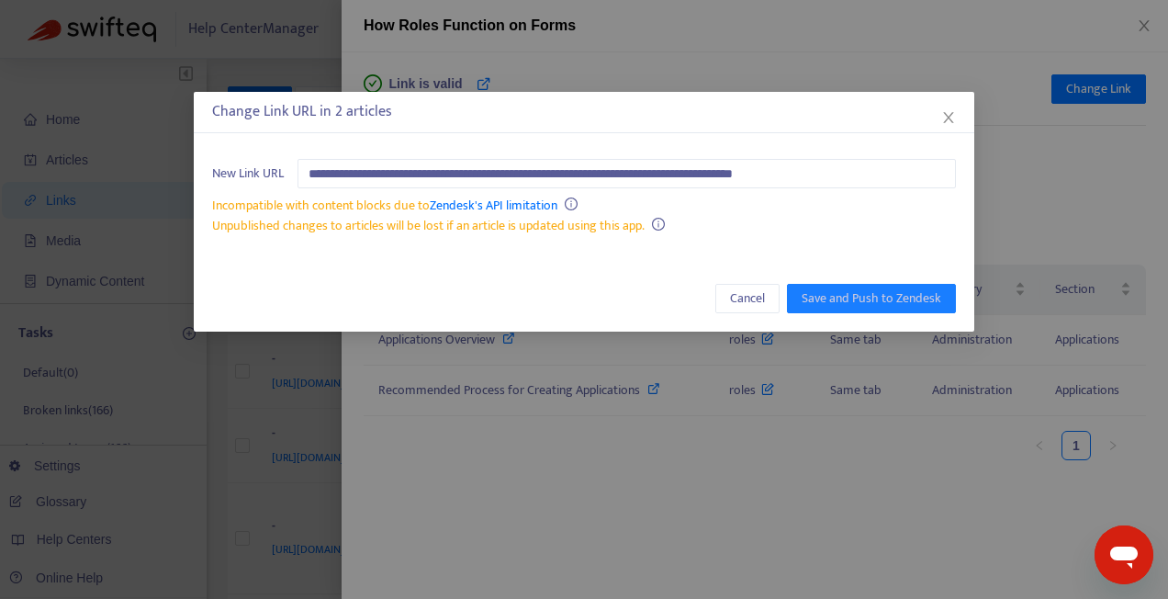
click at [872, 62] on div "**********" at bounding box center [584, 299] width 1168 height 599
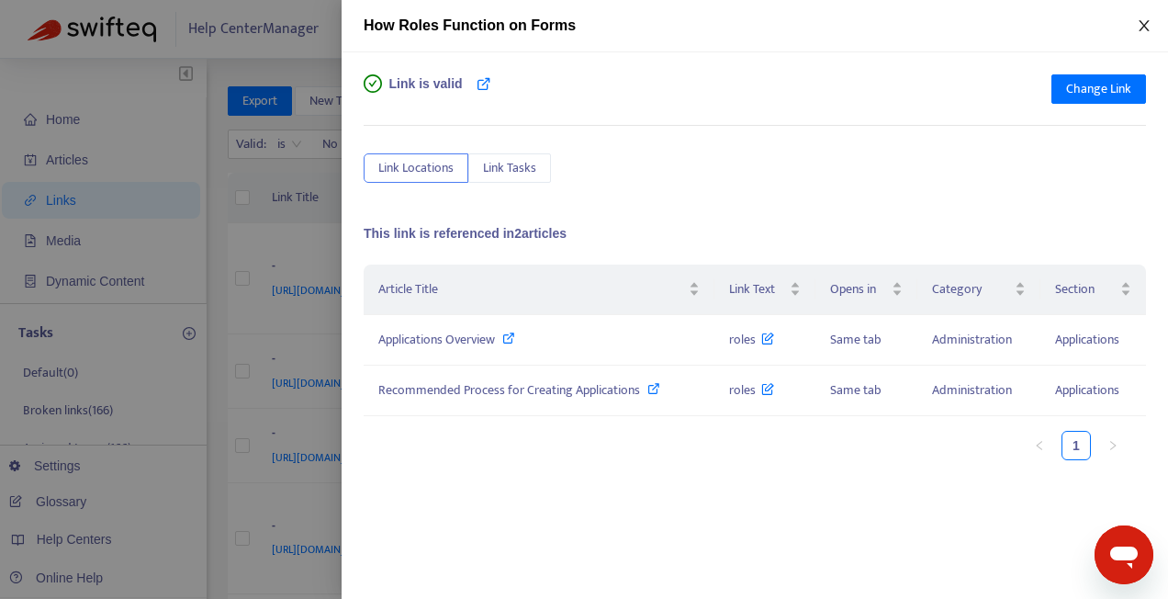
click at [1143, 31] on icon "close" at bounding box center [1144, 25] width 15 height 15
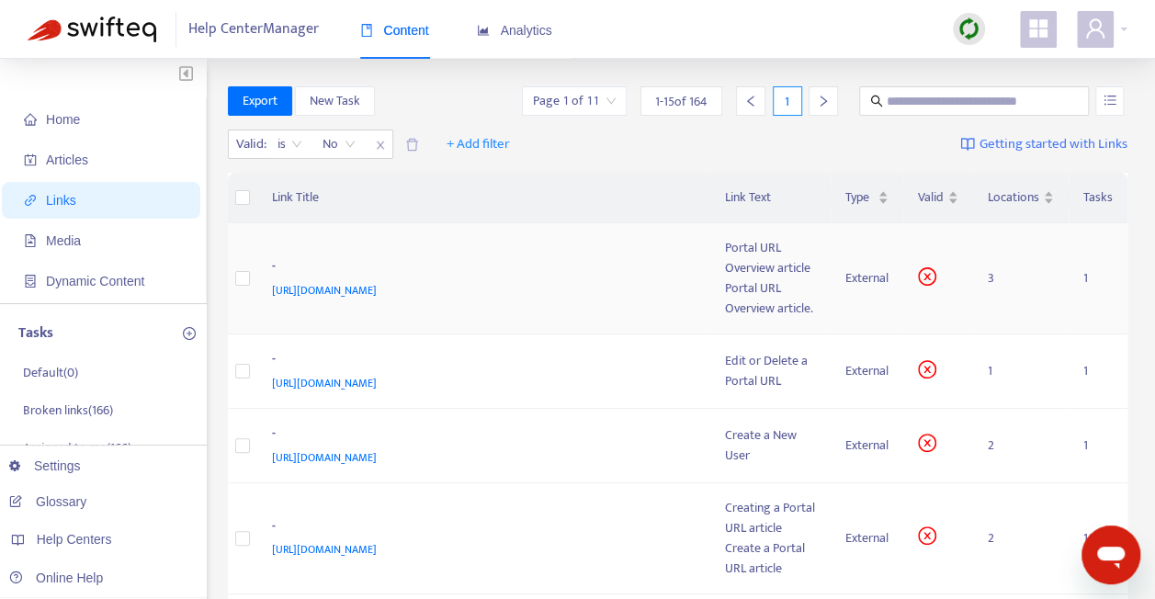
click at [541, 250] on td "- [URL][DOMAIN_NAME]" at bounding box center [484, 278] width 454 height 111
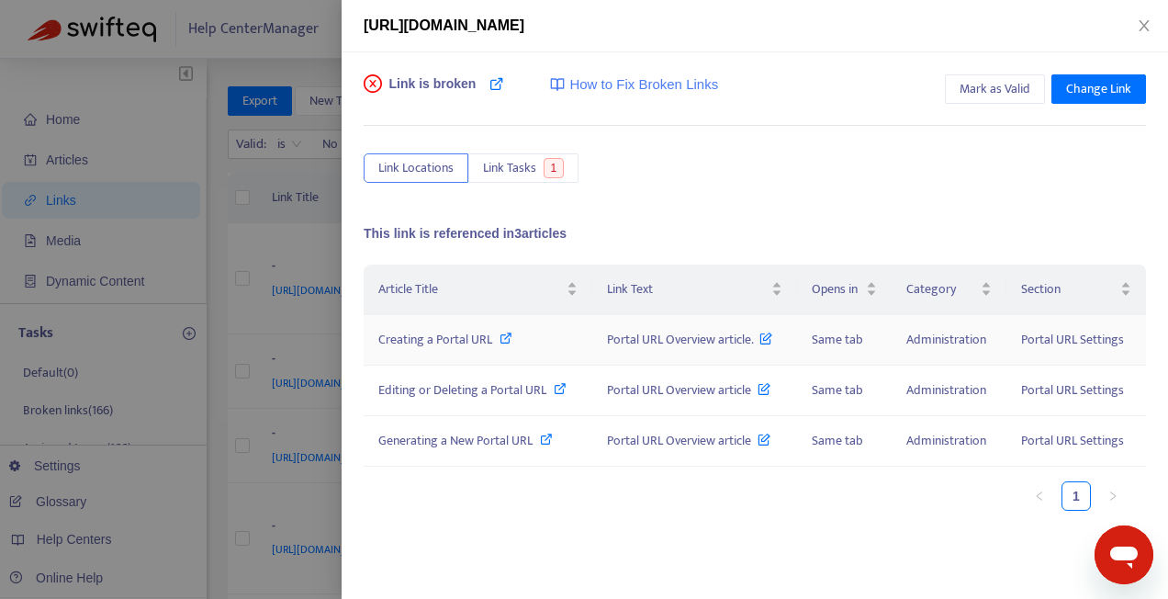
click at [507, 333] on icon at bounding box center [506, 338] width 13 height 13
click at [560, 384] on icon at bounding box center [560, 388] width 13 height 13
click at [557, 435] on div "Generating a New Portal URL" at bounding box center [477, 441] width 199 height 20
click at [499, 331] on div "Creating a Portal URL" at bounding box center [477, 340] width 199 height 20
click at [1066, 88] on span "Change Link" at bounding box center [1098, 89] width 65 height 20
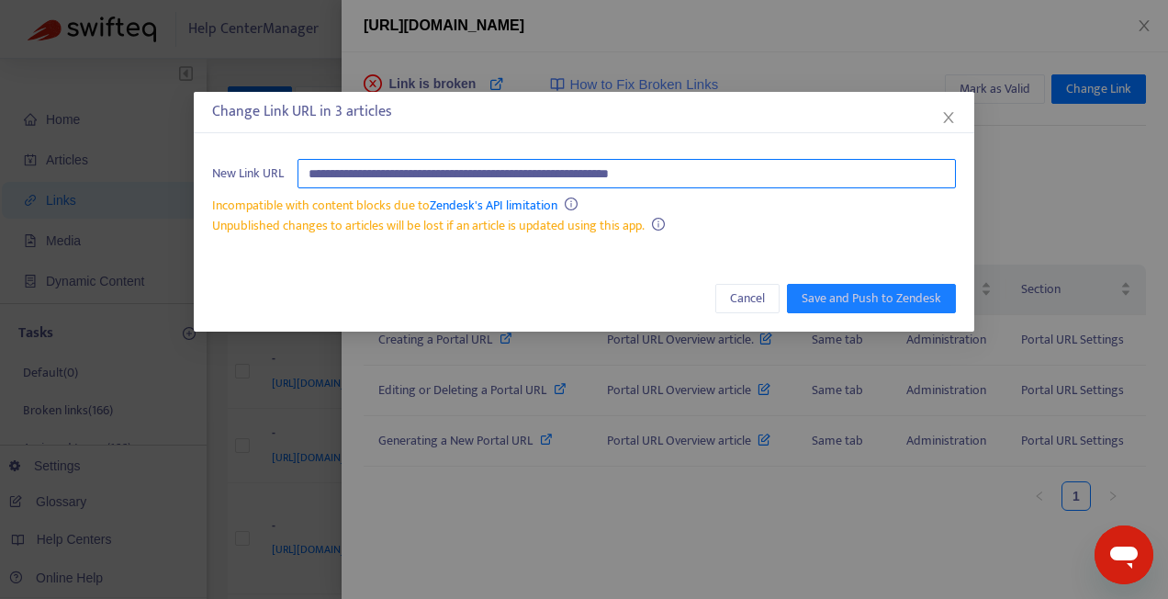
click at [738, 173] on input "**********" at bounding box center [627, 173] width 659 height 29
paste input "**********"
type input "**********"
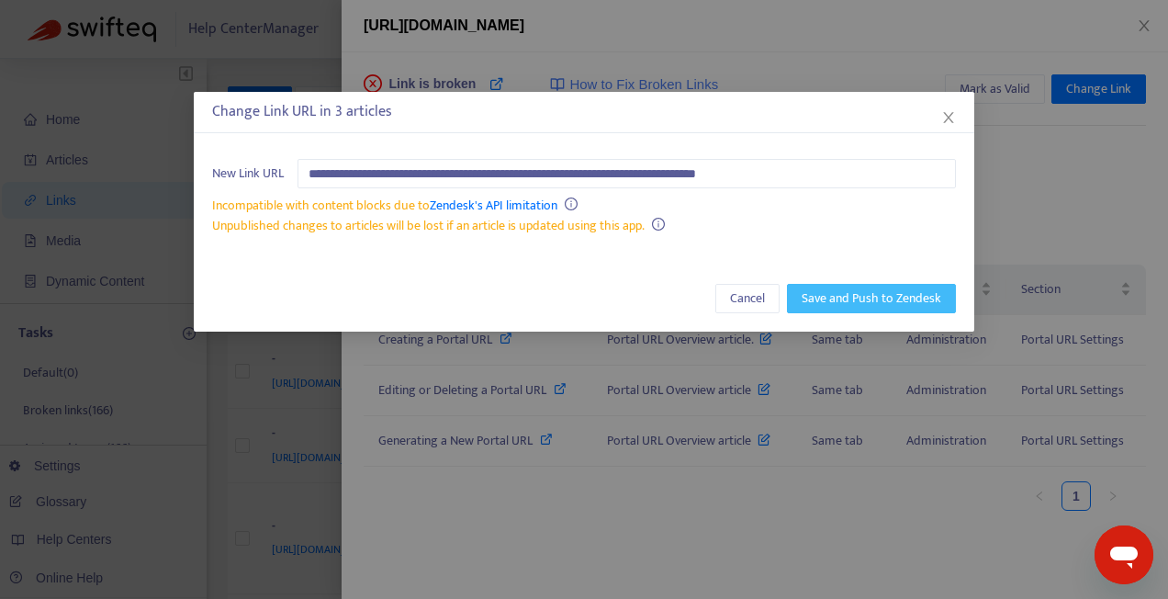
click at [858, 298] on span "Save and Push to Zendesk" at bounding box center [872, 298] width 140 height 20
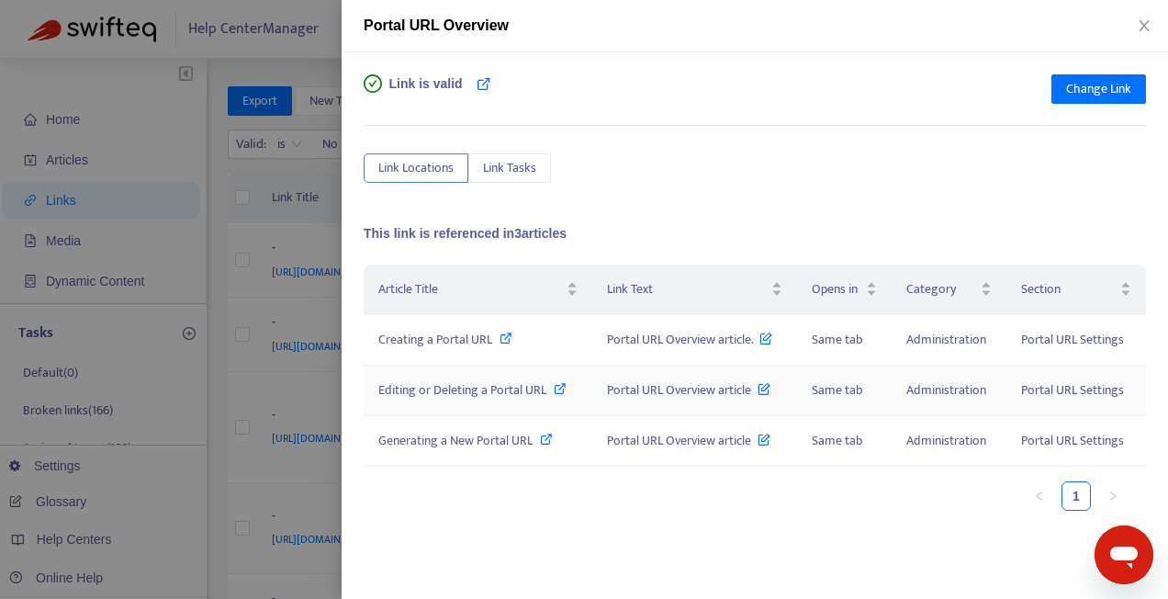
click at [562, 388] on icon at bounding box center [560, 388] width 13 height 13
click at [544, 436] on icon at bounding box center [546, 439] width 13 height 13
click at [1133, 25] on button "Close" at bounding box center [1145, 25] width 26 height 17
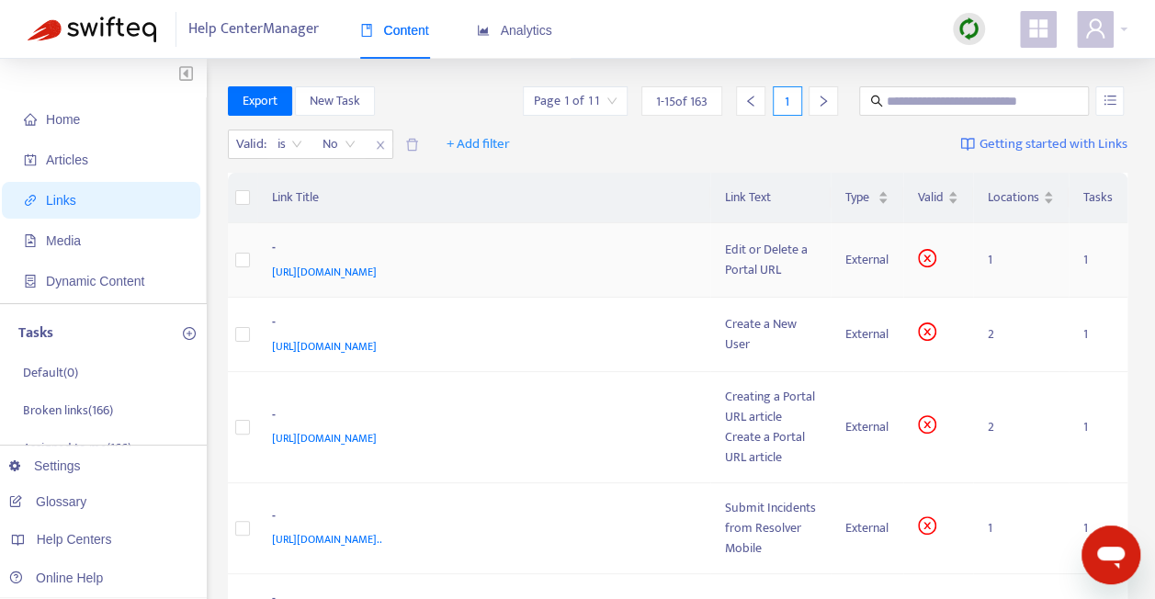
click at [488, 235] on td "- [URL][DOMAIN_NAME]" at bounding box center [484, 260] width 454 height 74
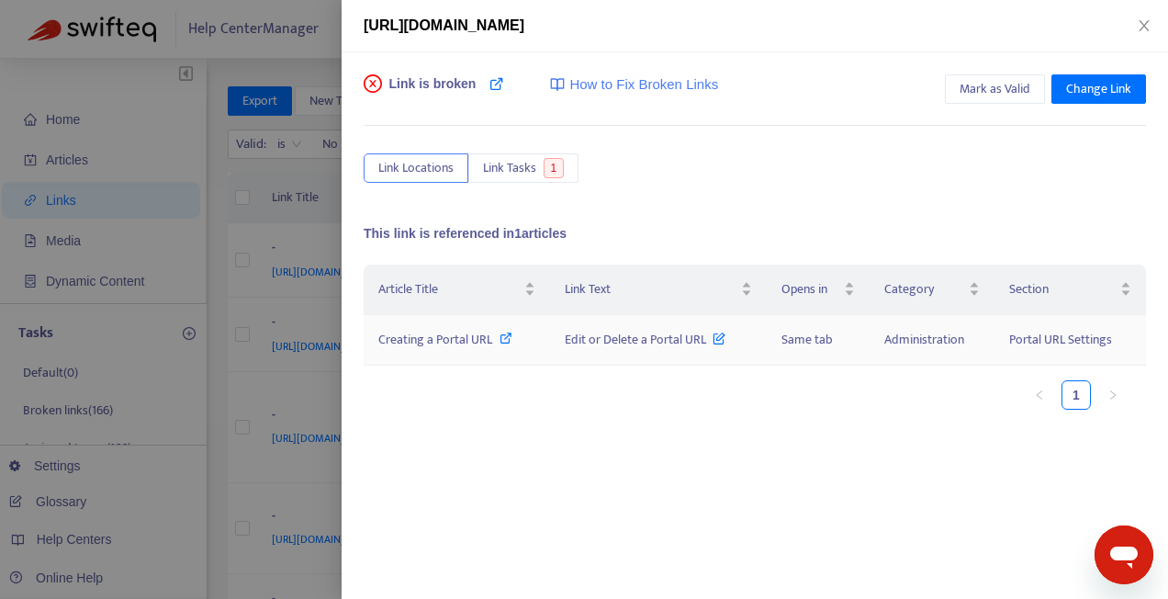
click at [502, 332] on icon at bounding box center [506, 338] width 13 height 13
click at [1081, 91] on span "Change Link" at bounding box center [1098, 89] width 65 height 20
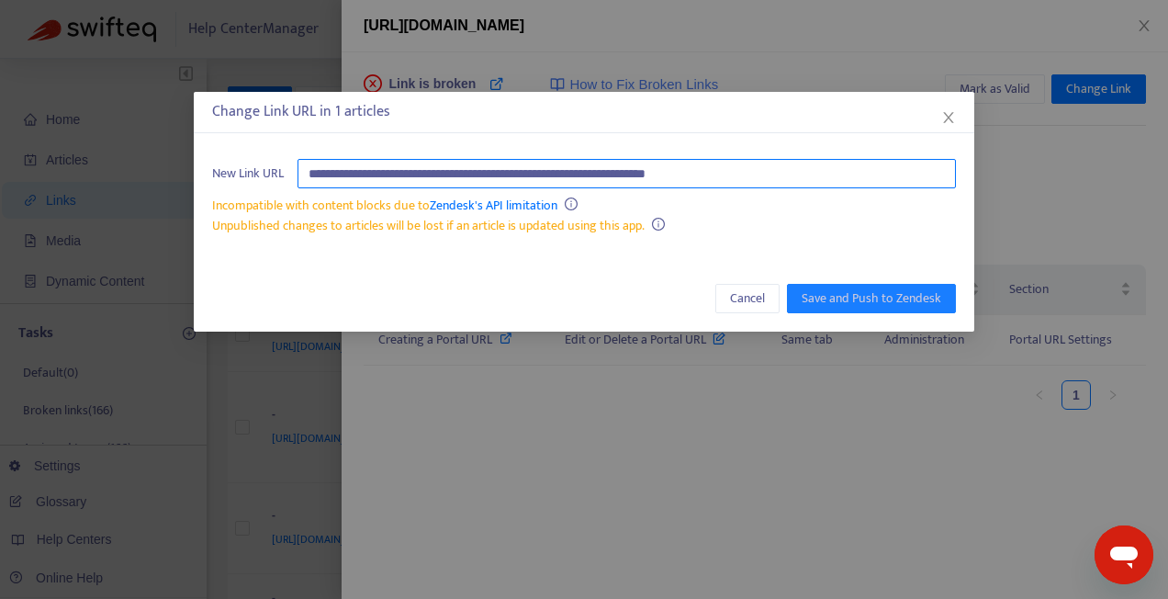
click at [787, 171] on input "**********" at bounding box center [627, 173] width 659 height 29
paste input "**********"
type input "**********"
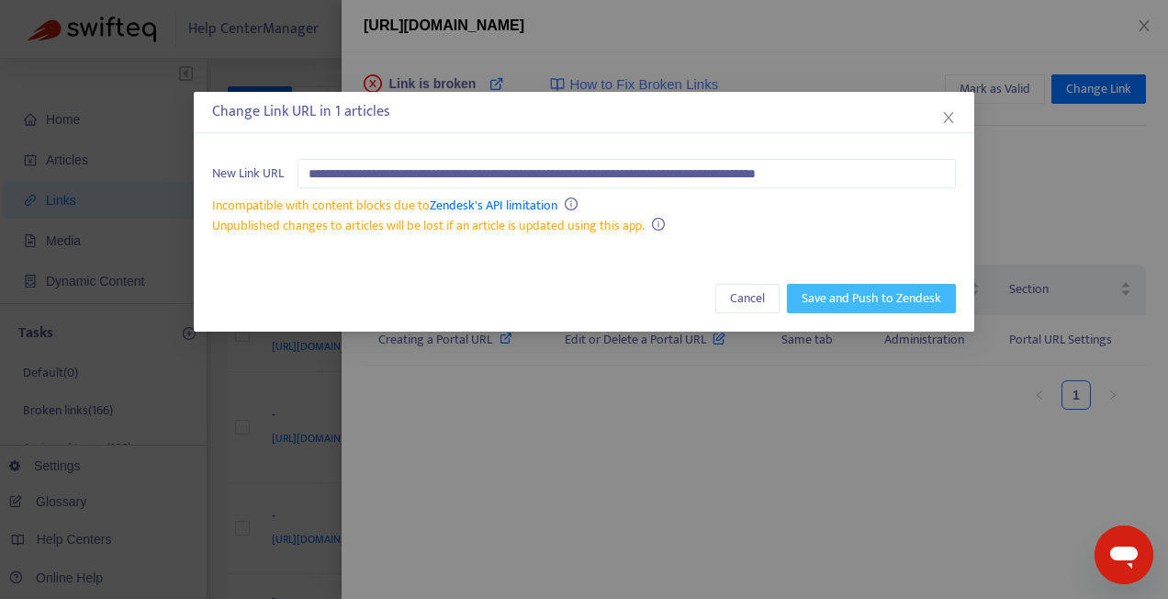
click at [874, 291] on span "Save and Push to Zendesk" at bounding box center [872, 298] width 140 height 20
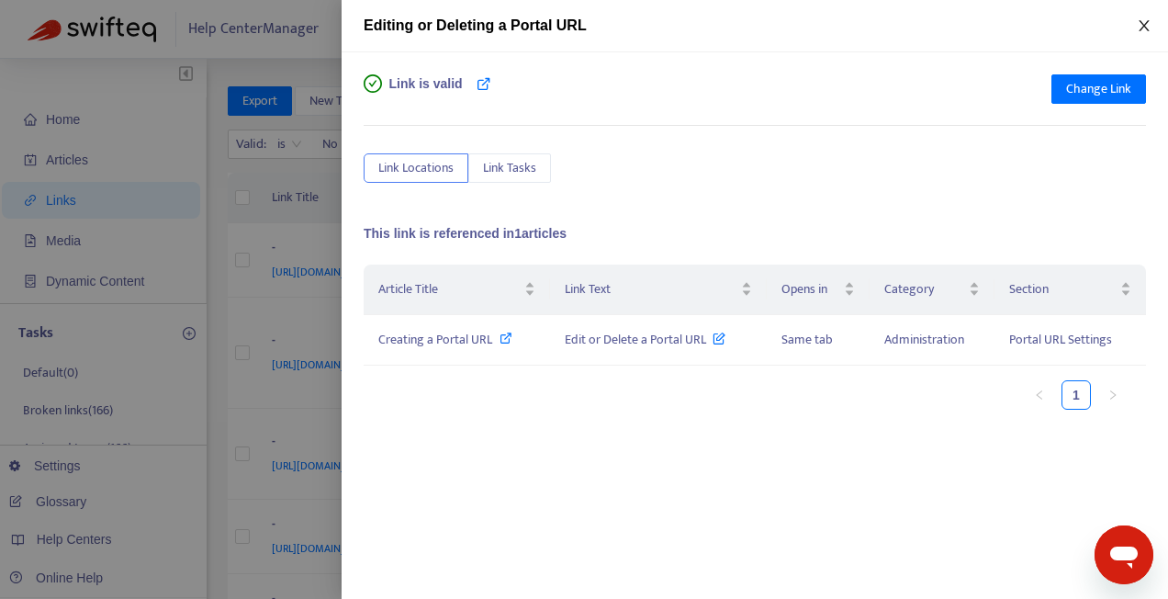
click at [1139, 25] on icon "close" at bounding box center [1144, 25] width 15 height 15
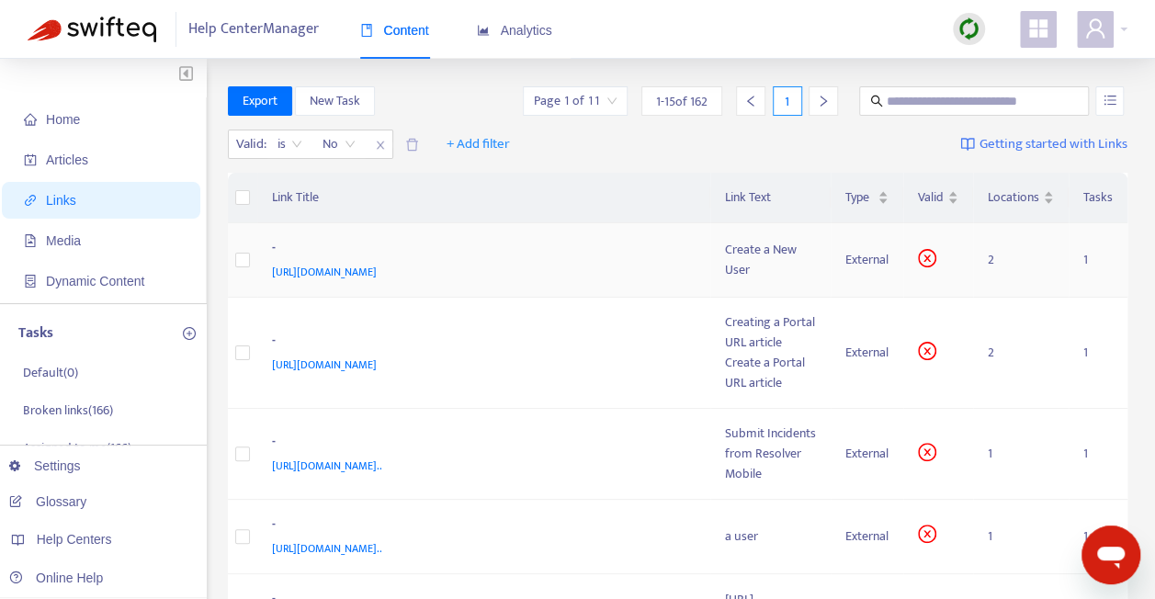
click at [439, 246] on div "-" at bounding box center [480, 250] width 417 height 24
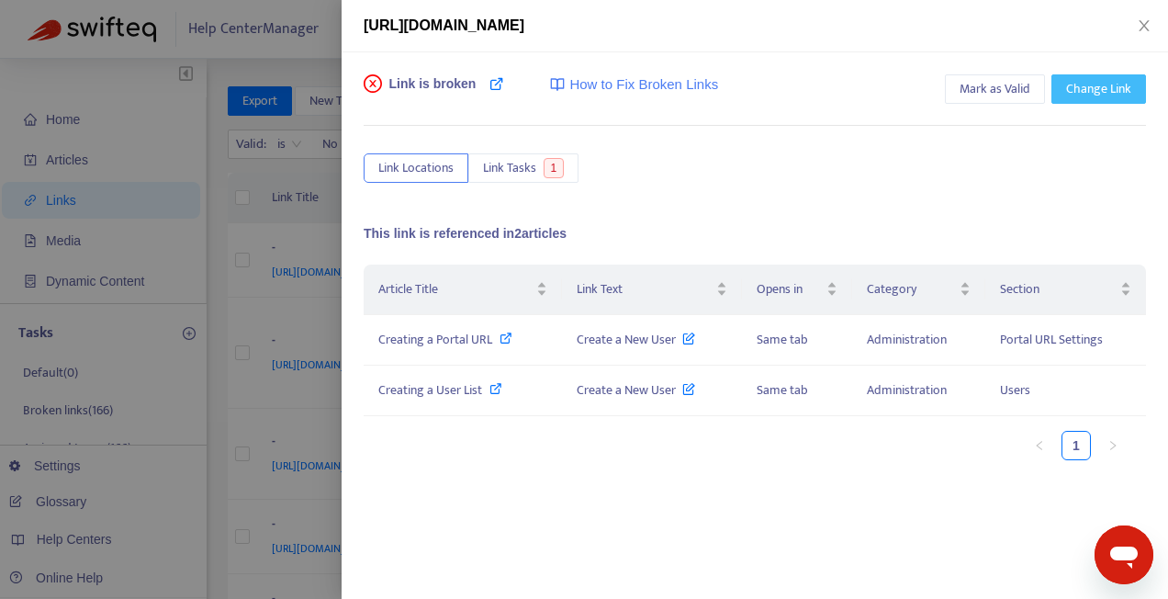
click at [1066, 79] on span "Change Link" at bounding box center [1098, 89] width 65 height 20
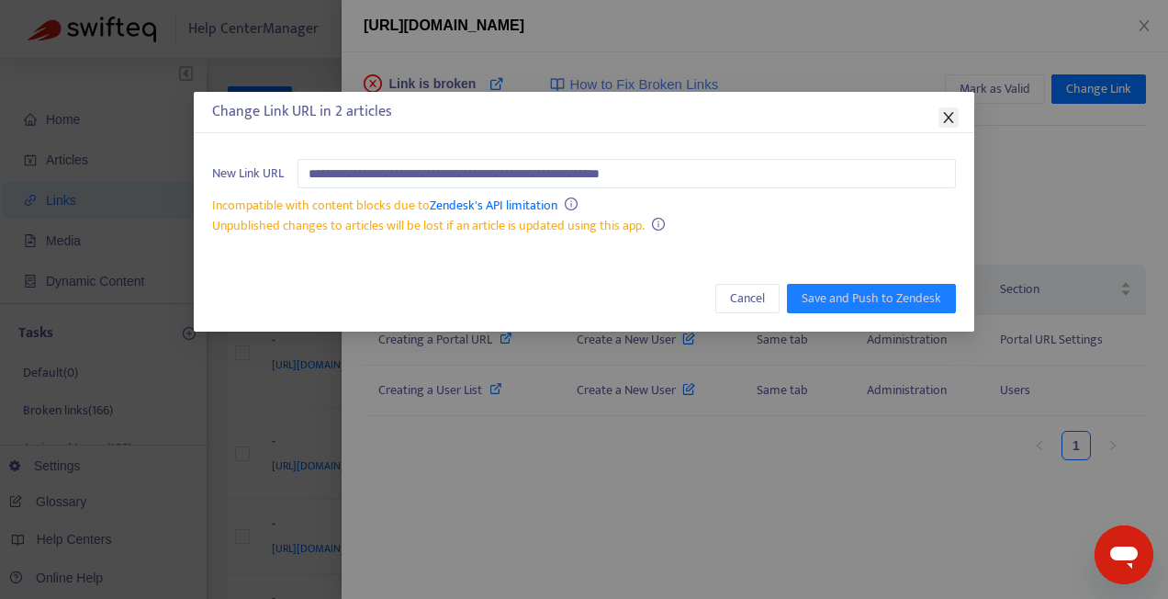
click at [952, 120] on icon "close" at bounding box center [948, 117] width 10 height 11
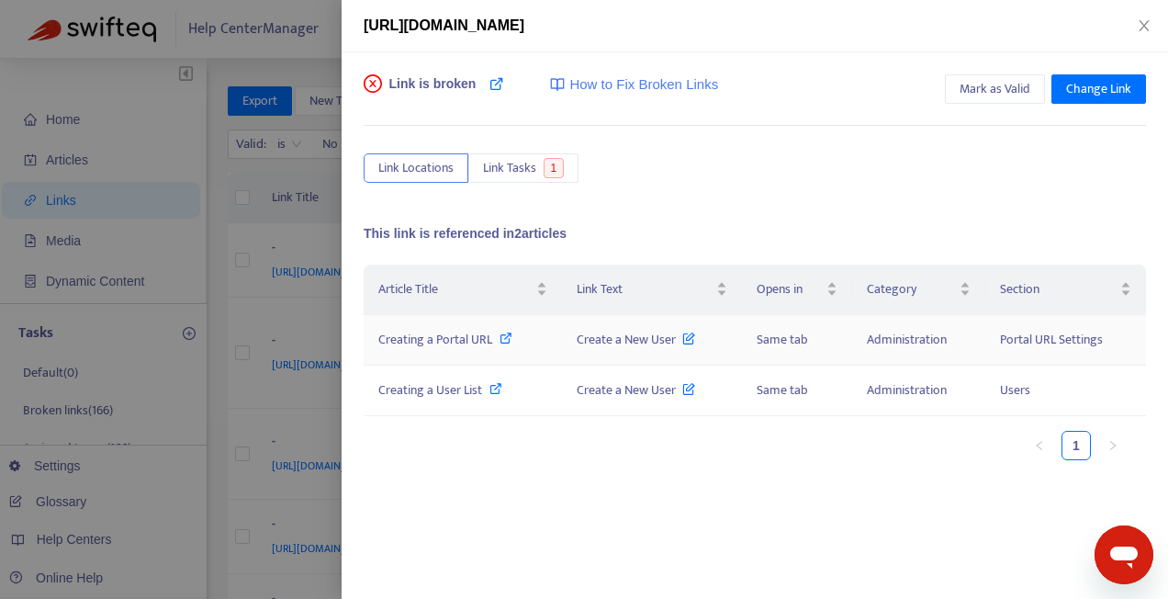
click at [505, 335] on icon at bounding box center [506, 338] width 13 height 13
click at [436, 387] on span "Creating a User List" at bounding box center [430, 389] width 104 height 21
click at [1101, 85] on span "Change Link" at bounding box center [1098, 89] width 65 height 20
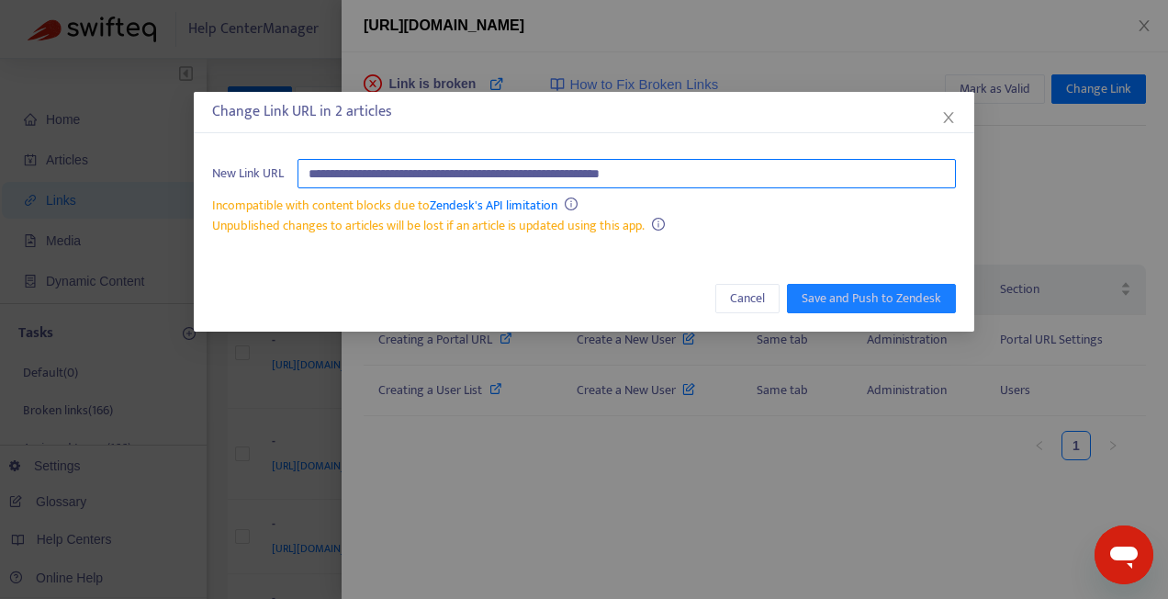
click at [740, 175] on input "**********" at bounding box center [627, 173] width 659 height 29
paste input "**********"
type input "**********"
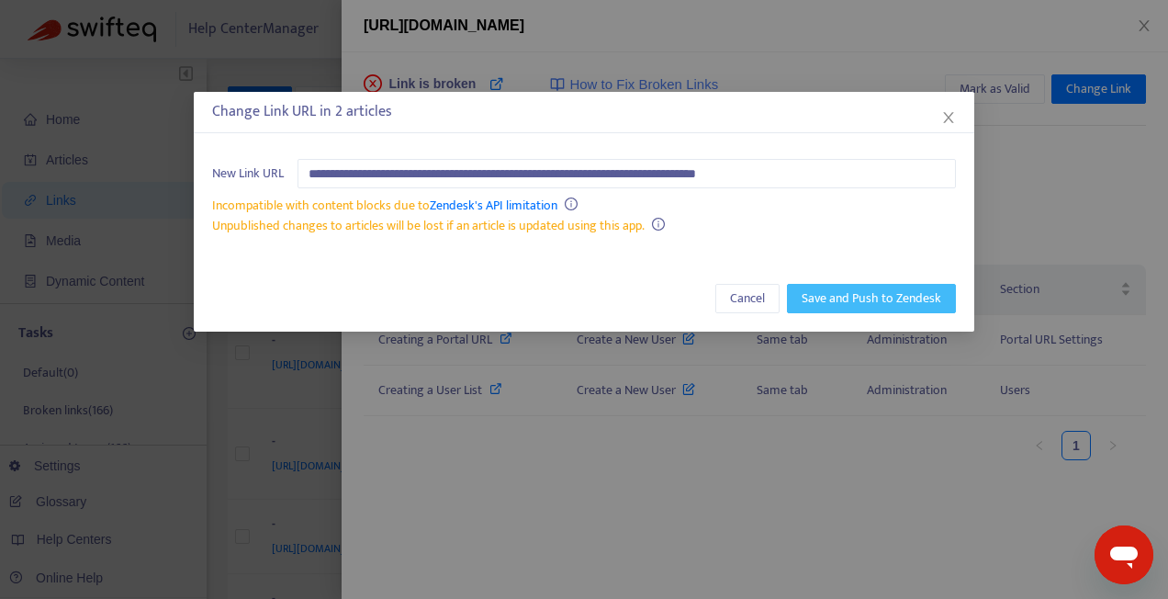
click at [872, 304] on span "Save and Push to Zendesk" at bounding box center [872, 298] width 140 height 20
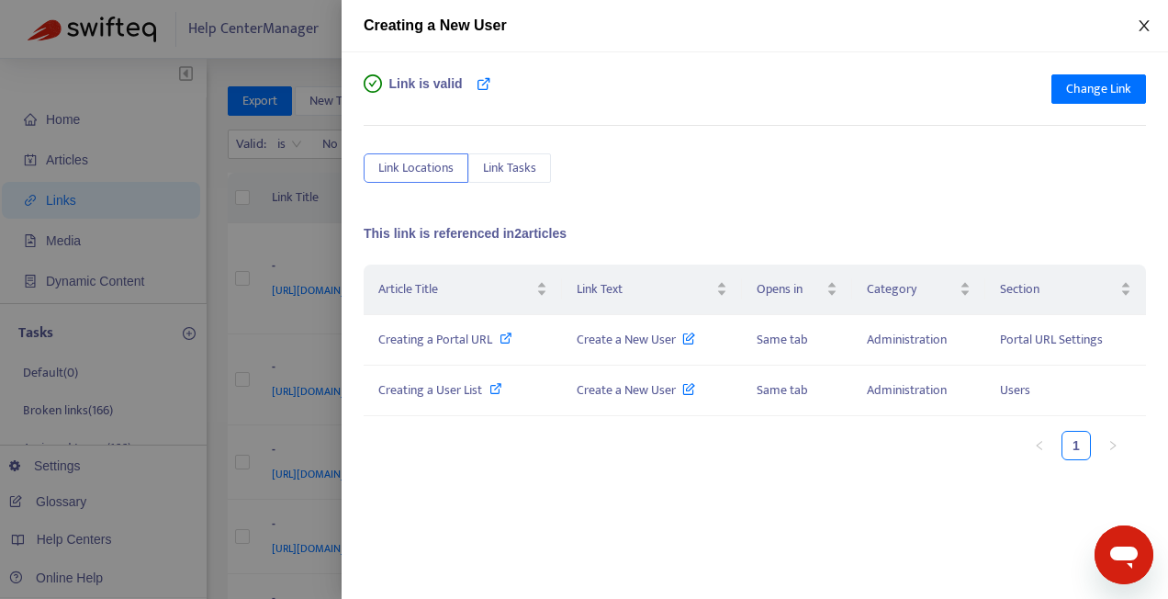
click at [1150, 22] on icon "close" at bounding box center [1144, 25] width 15 height 15
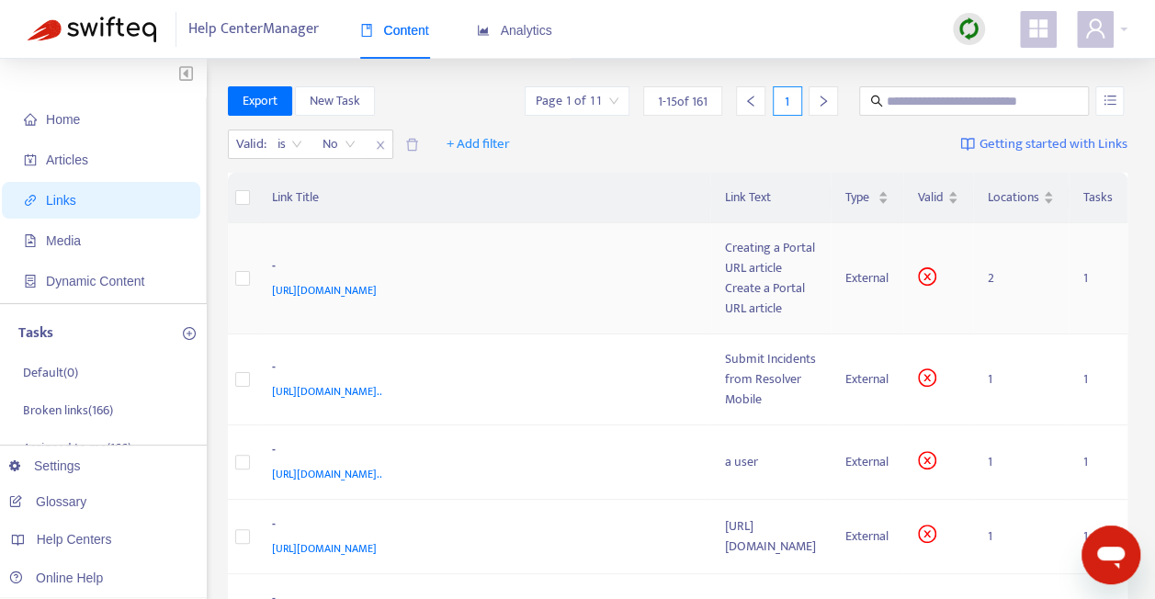
click at [594, 250] on td "- [URL][DOMAIN_NAME]" at bounding box center [484, 278] width 454 height 111
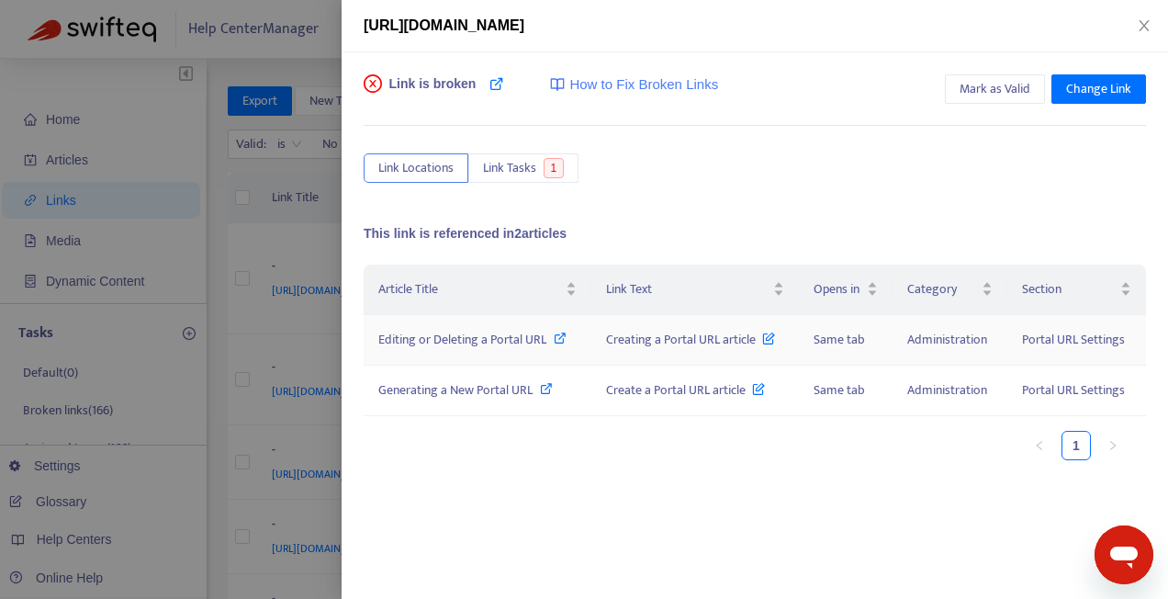
click at [564, 338] on icon at bounding box center [560, 338] width 13 height 13
click at [549, 388] on icon at bounding box center [546, 388] width 13 height 13
click at [1126, 86] on div "Link is broken How to Fix Broken Links Mark as Valid Change Link Link Locations…" at bounding box center [755, 325] width 827 height 547
click at [1097, 86] on span "Change Link" at bounding box center [1098, 89] width 65 height 20
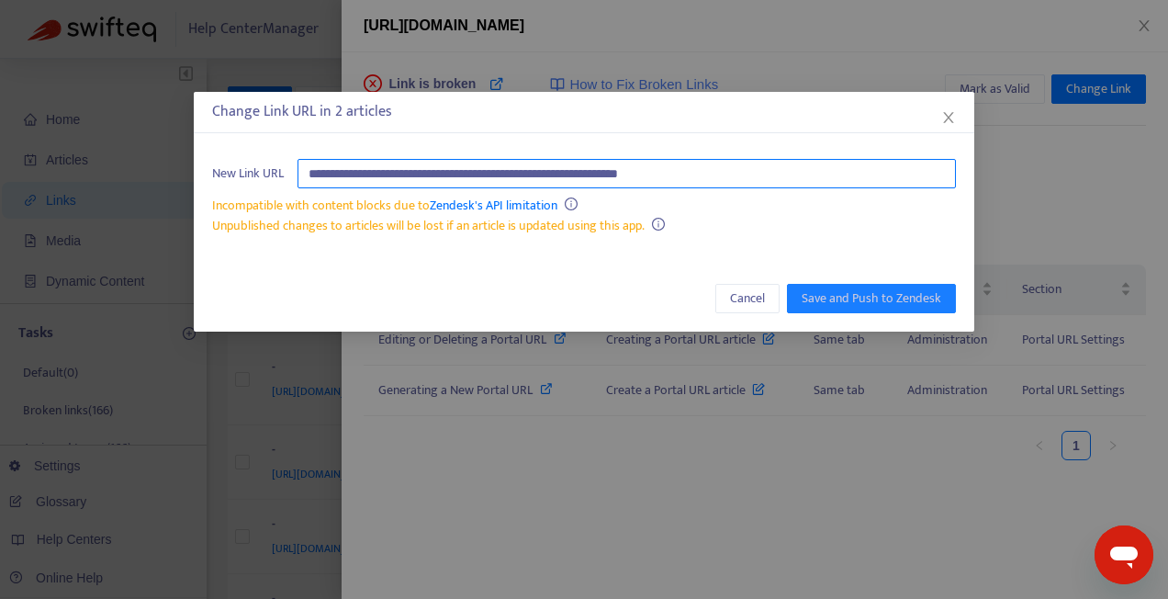
paste input "**********"
type input "**********"
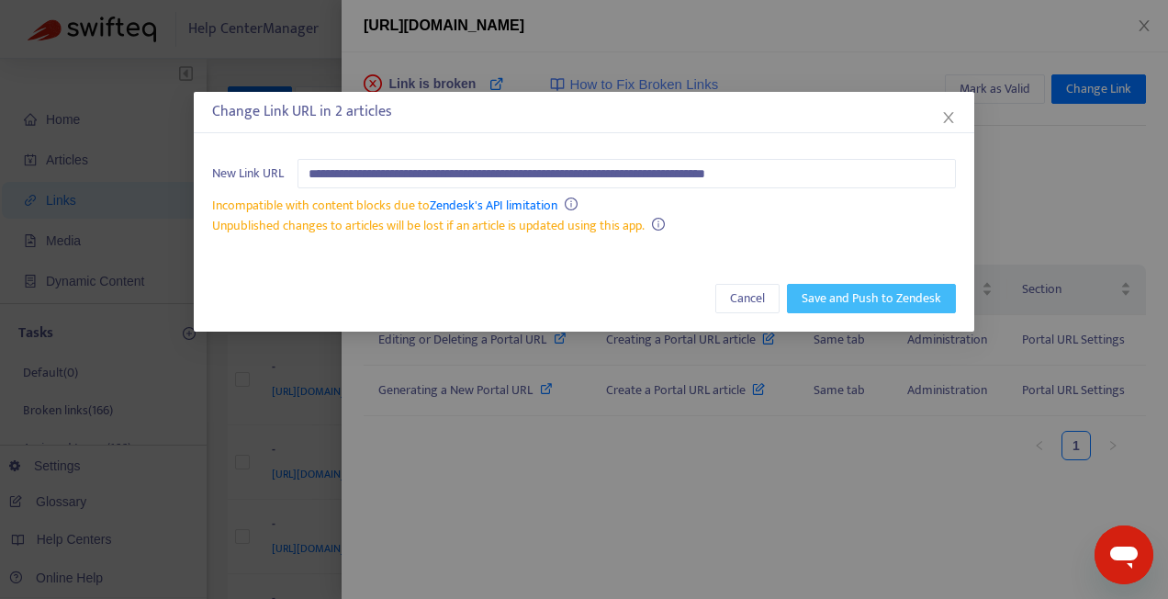
click at [846, 301] on span "Save and Push to Zendesk" at bounding box center [872, 298] width 140 height 20
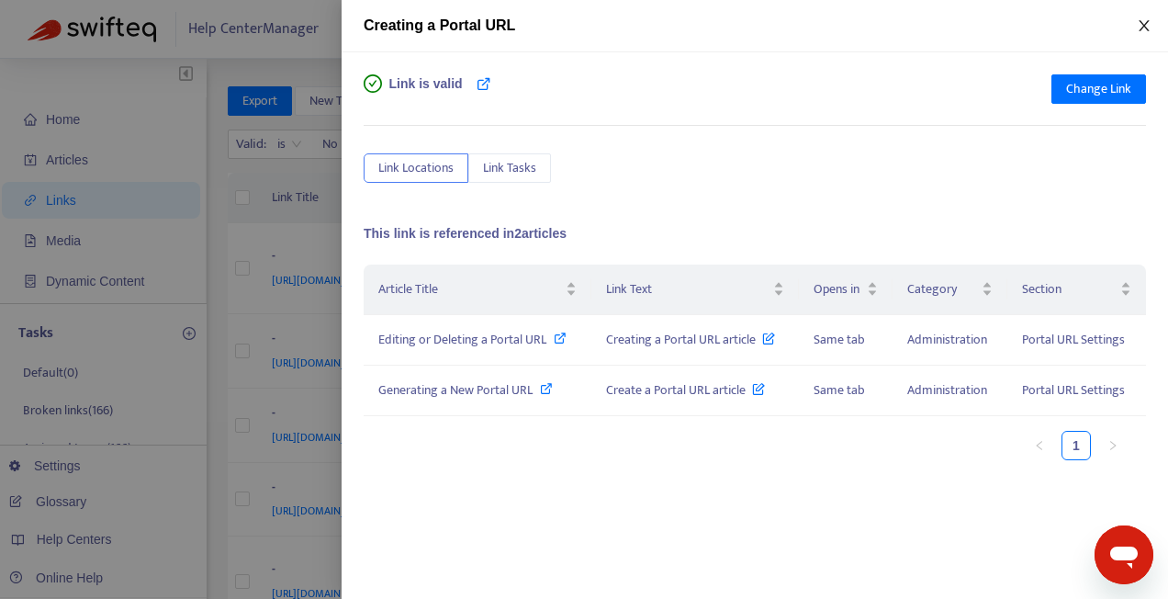
click at [1154, 25] on button "Close" at bounding box center [1145, 25] width 26 height 17
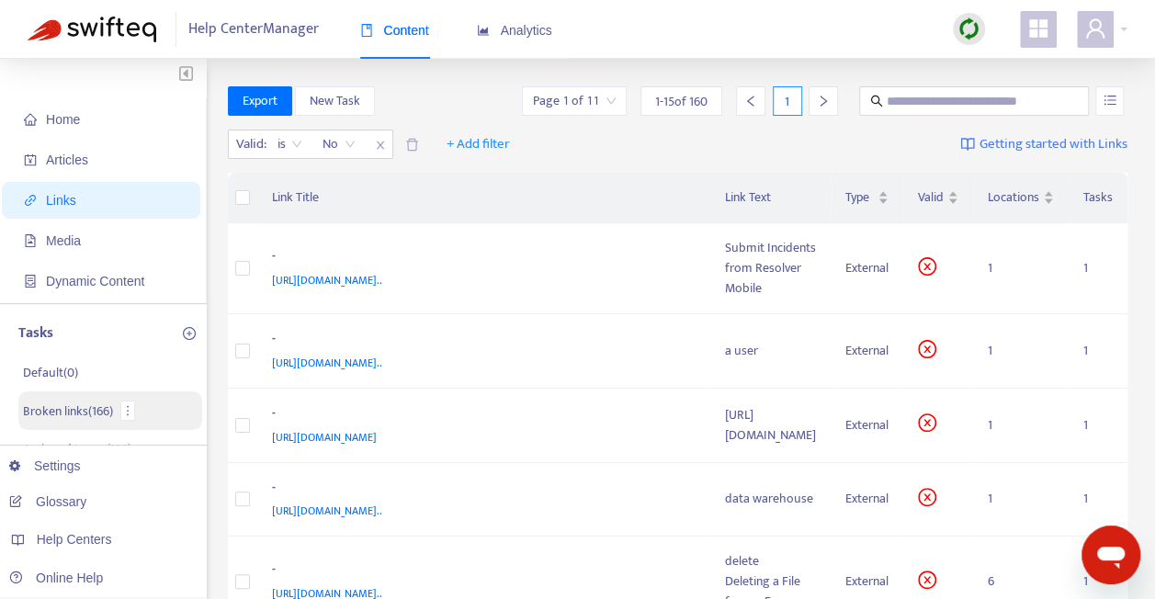
click at [96, 412] on p "Broken links ( 166 )" at bounding box center [68, 410] width 90 height 19
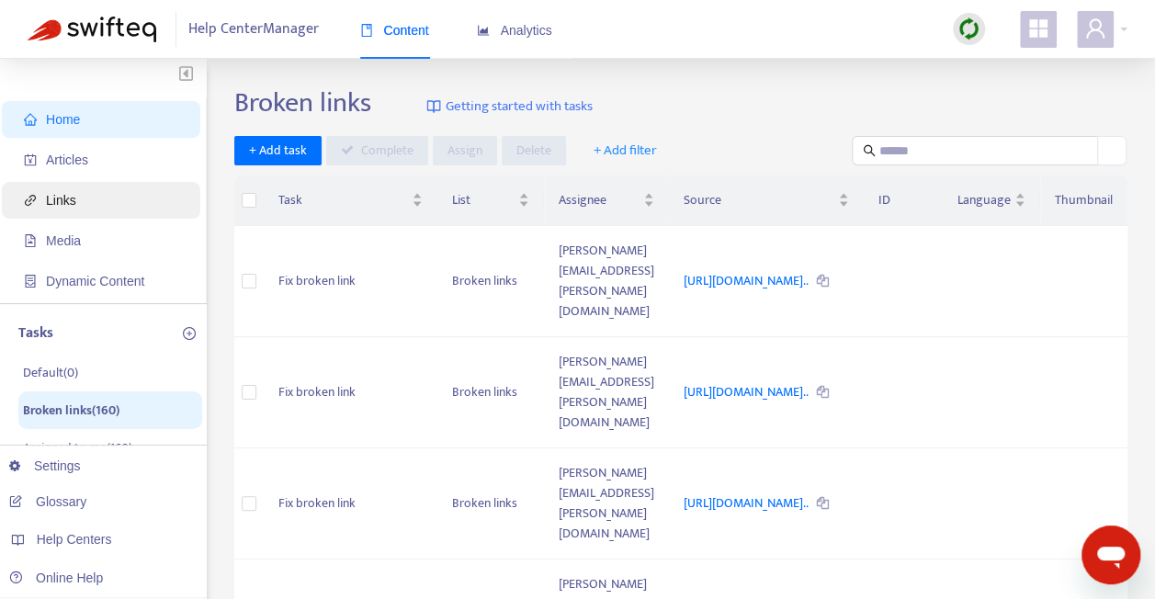
click at [107, 203] on span "Links" at bounding box center [105, 200] width 162 height 37
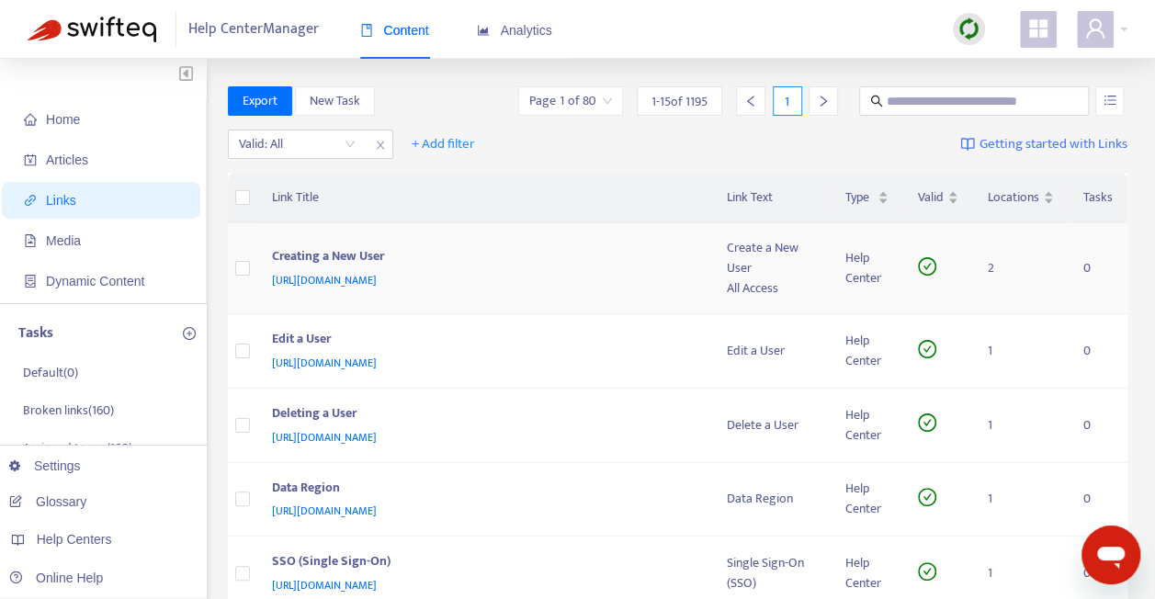
click at [514, 255] on div "Creating a New User" at bounding box center [481, 258] width 419 height 24
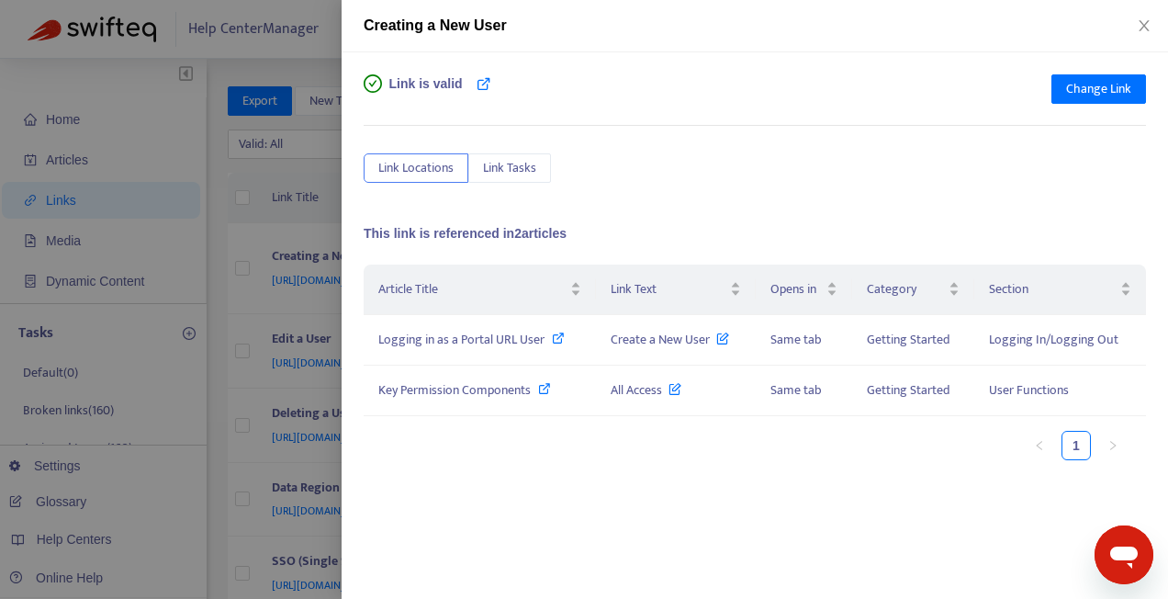
click at [314, 168] on div at bounding box center [584, 299] width 1168 height 599
